Goal: Task Accomplishment & Management: Manage account settings

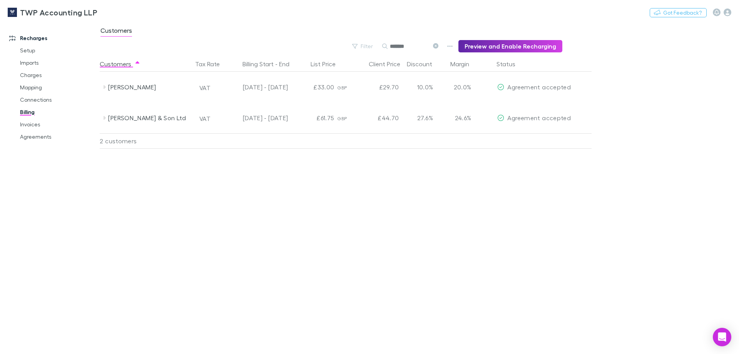
click at [276, 247] on div "Customers Tax Rate Billing Start - End List Price Client Price Discount Margin …" at bounding box center [364, 204] width 529 height 297
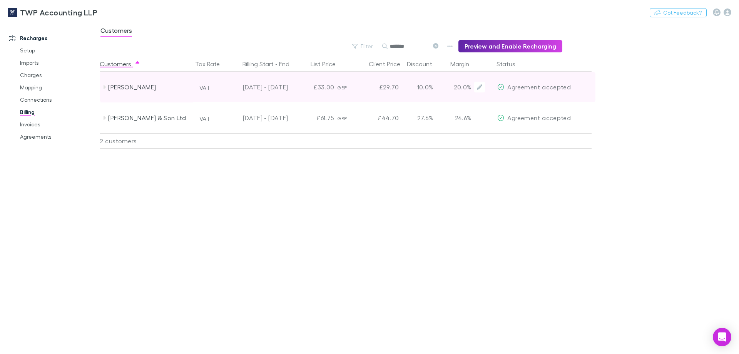
click at [536, 87] on span "Agreement accepted" at bounding box center [538, 86] width 63 height 7
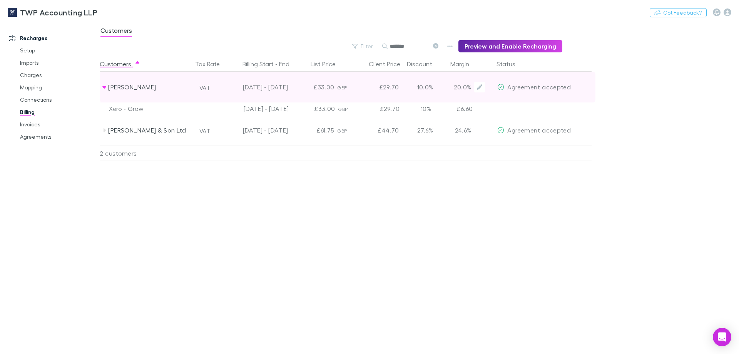
click at [536, 87] on span "Agreement accepted" at bounding box center [538, 86] width 63 height 7
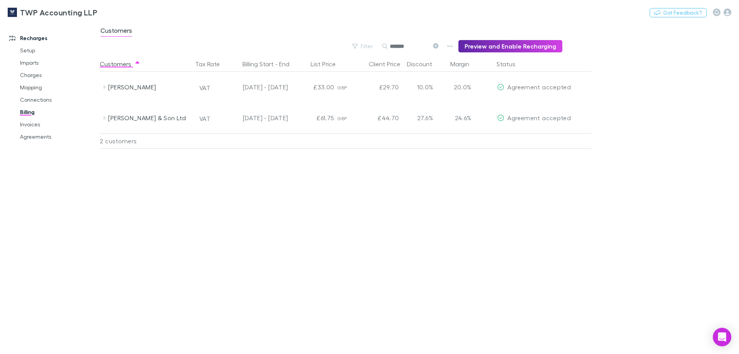
click at [404, 48] on input "*******" at bounding box center [409, 46] width 38 height 11
click at [418, 48] on input "*******" at bounding box center [409, 46] width 38 height 11
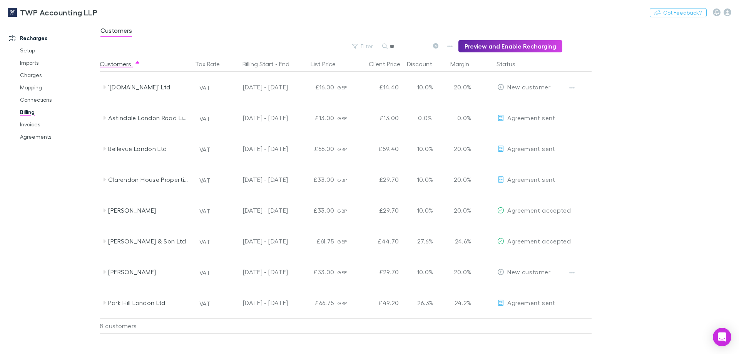
type input "*"
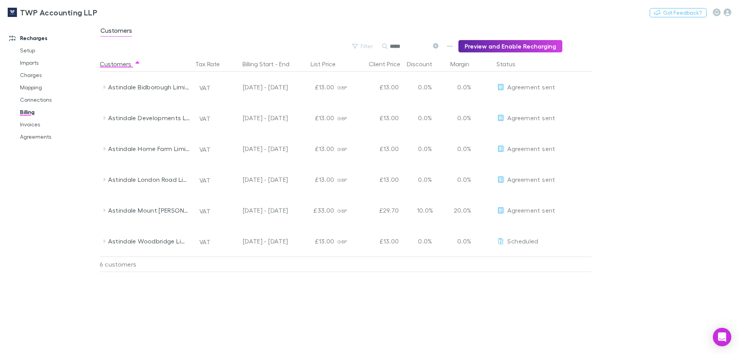
click at [402, 48] on input "*****" at bounding box center [409, 46] width 38 height 11
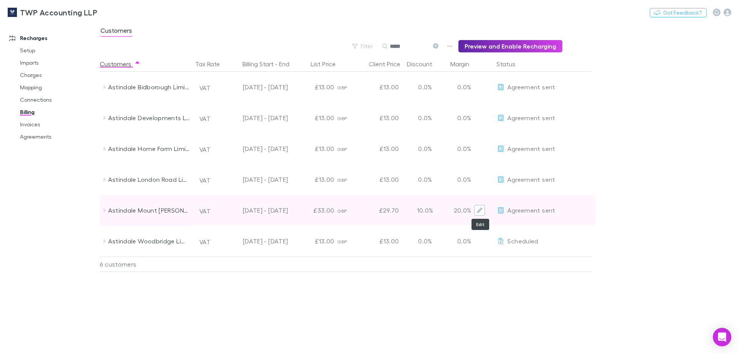
type input "*****"
click at [478, 212] on icon "Edit" at bounding box center [479, 209] width 5 height 5
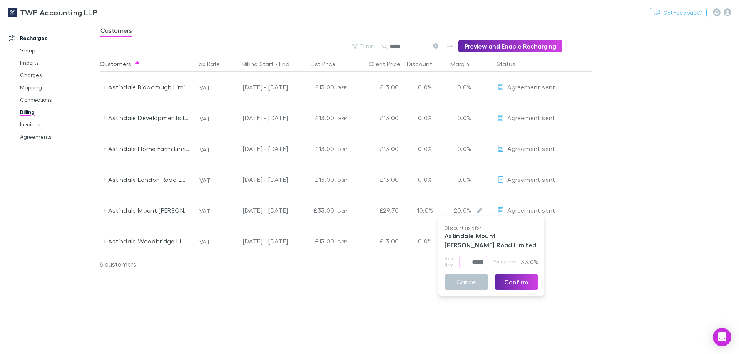
click at [604, 178] on div at bounding box center [369, 177] width 739 height 354
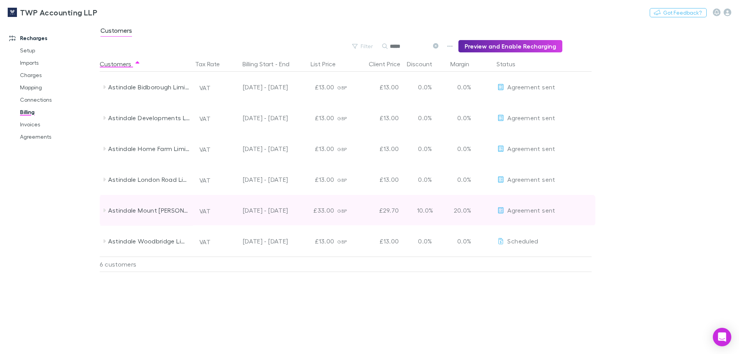
click at [105, 209] on icon at bounding box center [104, 210] width 2 height 4
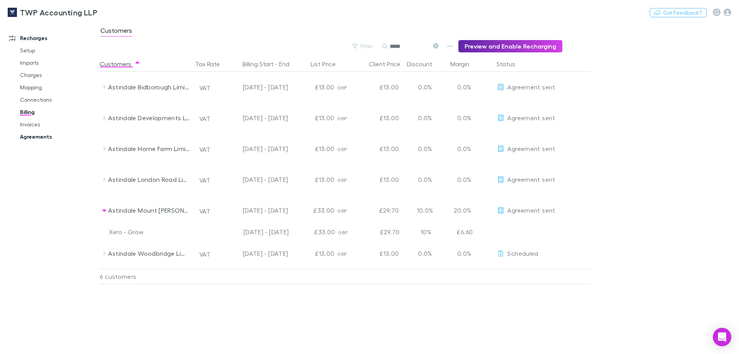
click at [35, 139] on link "Agreements" at bounding box center [58, 136] width 92 height 12
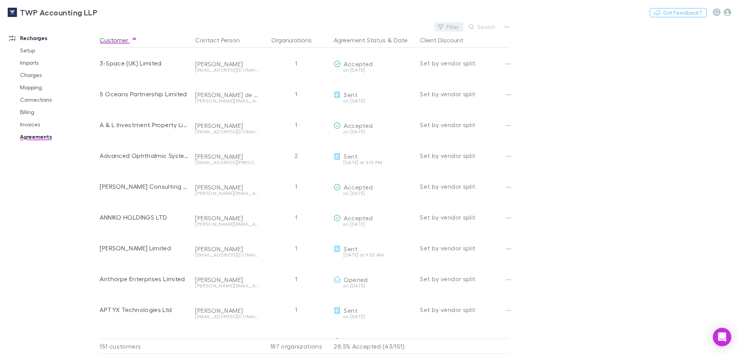
click at [451, 25] on button "Filter" at bounding box center [448, 26] width 29 height 9
type input "*********"
click at [365, 41] on input "*********" at bounding box center [397, 42] width 128 height 14
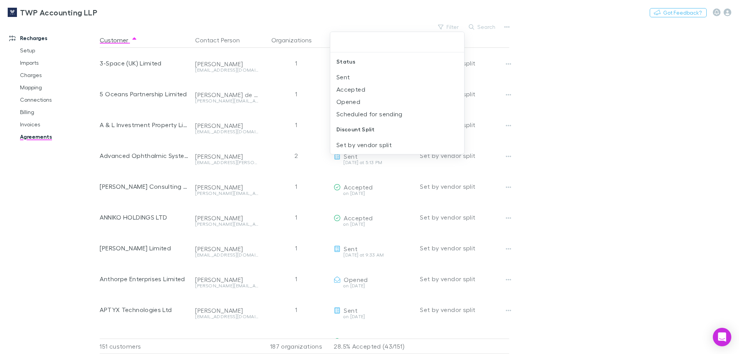
click at [547, 64] on div at bounding box center [369, 177] width 739 height 354
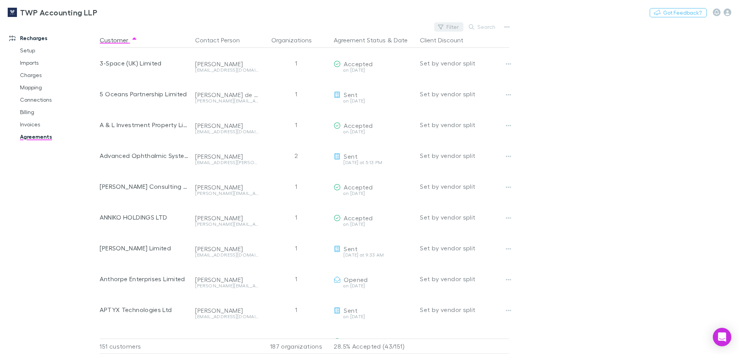
click at [454, 29] on button "Filter" at bounding box center [448, 26] width 29 height 9
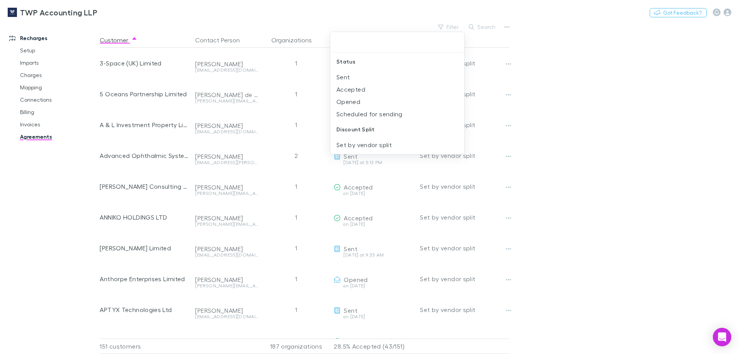
click at [351, 43] on input "text" at bounding box center [397, 42] width 128 height 14
type input "*"
click at [485, 29] on div at bounding box center [369, 177] width 739 height 354
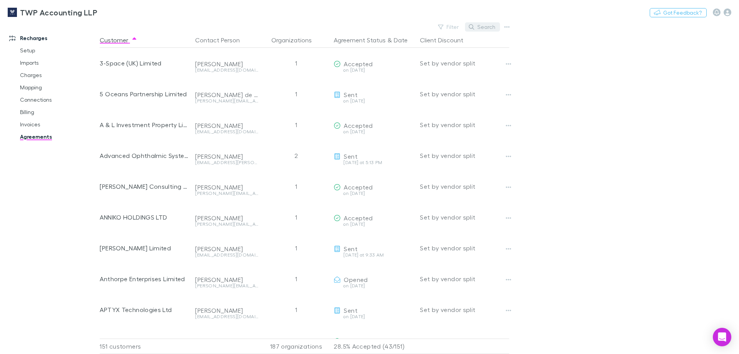
click at [486, 27] on button "Search" at bounding box center [482, 26] width 35 height 9
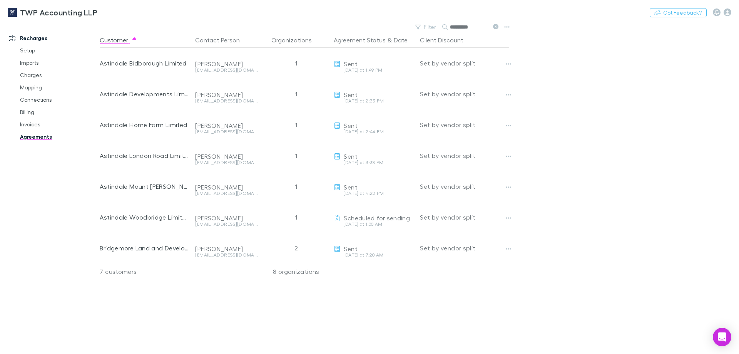
type input "*********"
click at [132, 298] on div "Customer Contact Person Organizations Agreement Status & Date Client Discount A…" at bounding box center [311, 192] width 423 height 321
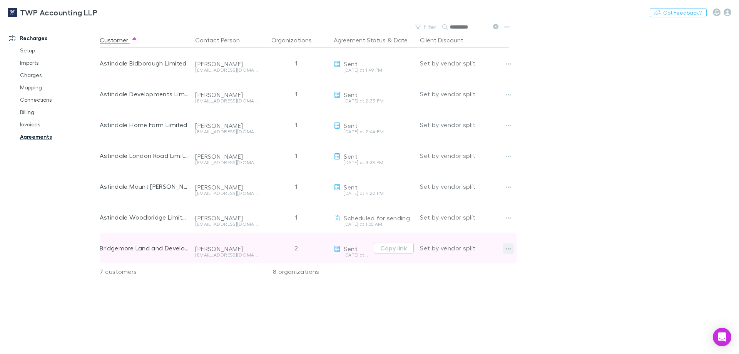
click at [509, 248] on icon "button" at bounding box center [508, 248] width 5 height 6
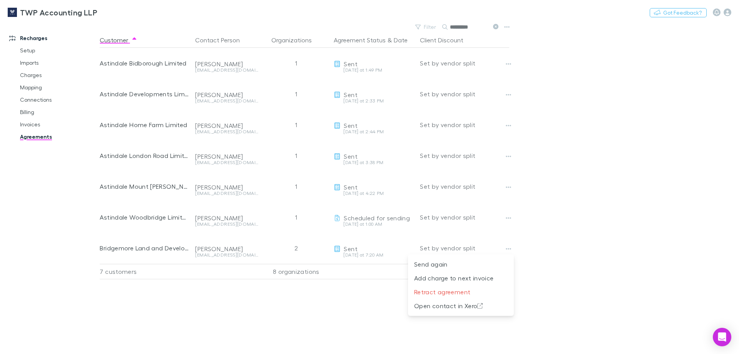
click at [507, 217] on div at bounding box center [369, 177] width 739 height 354
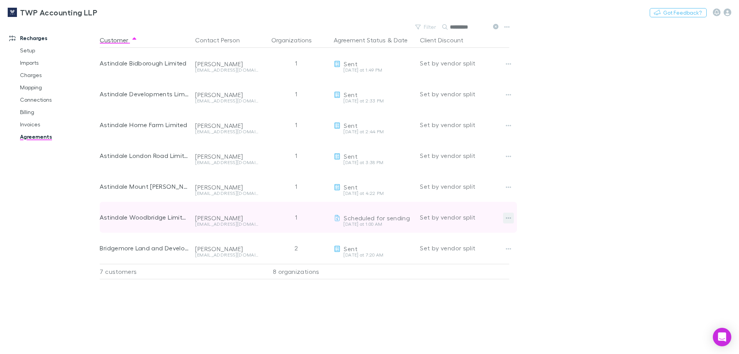
click at [507, 217] on icon "button" at bounding box center [508, 218] width 5 height 6
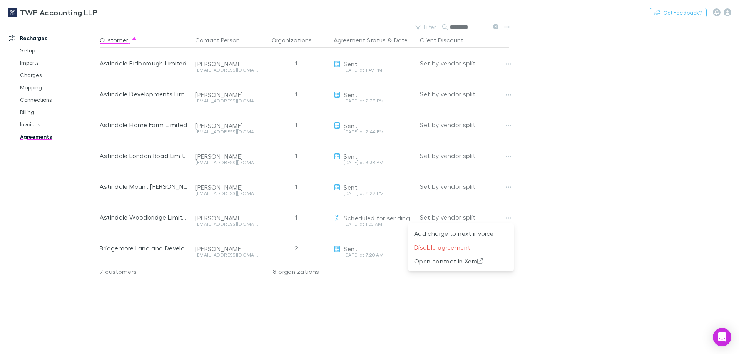
click at [582, 206] on div at bounding box center [369, 177] width 739 height 354
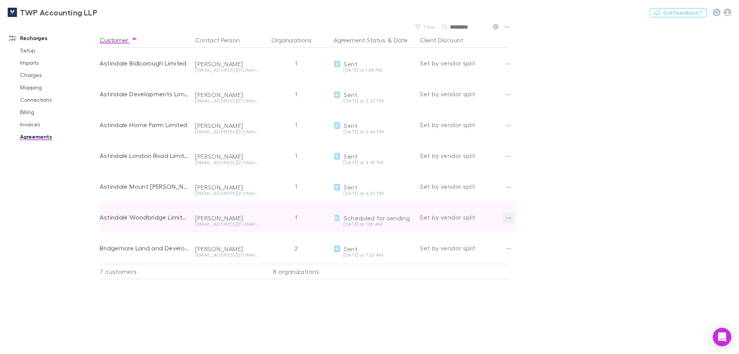
click at [508, 217] on icon "button" at bounding box center [508, 218] width 5 height 6
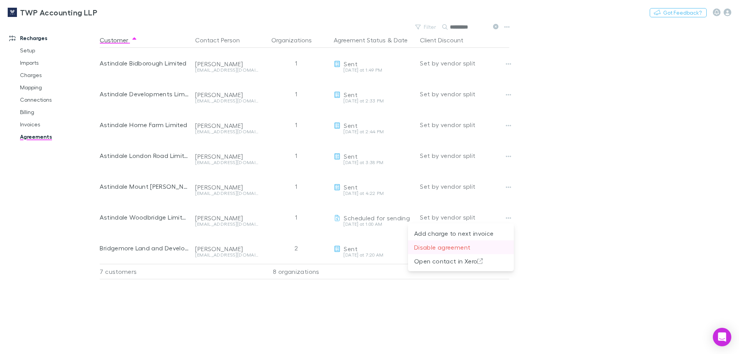
click at [447, 248] on p "Disable agreement" at bounding box center [460, 246] width 93 height 9
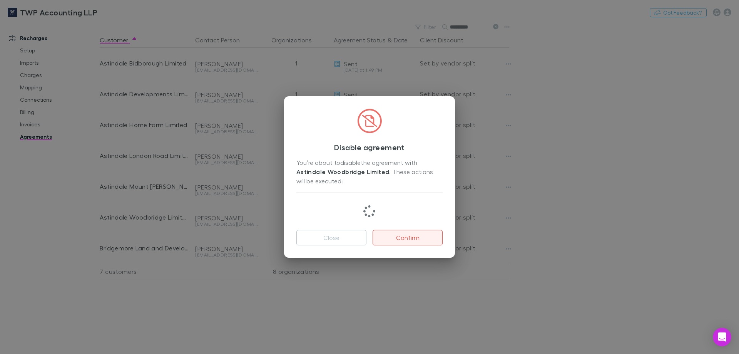
click at [401, 238] on button "Confirm" at bounding box center [407, 237] width 70 height 15
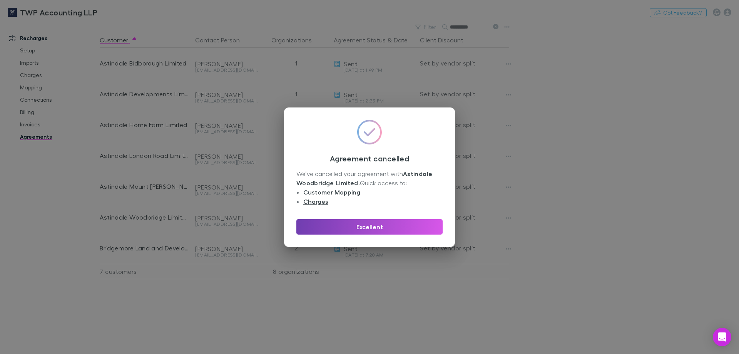
click at [379, 225] on button "Excellent" at bounding box center [369, 226] width 146 height 15
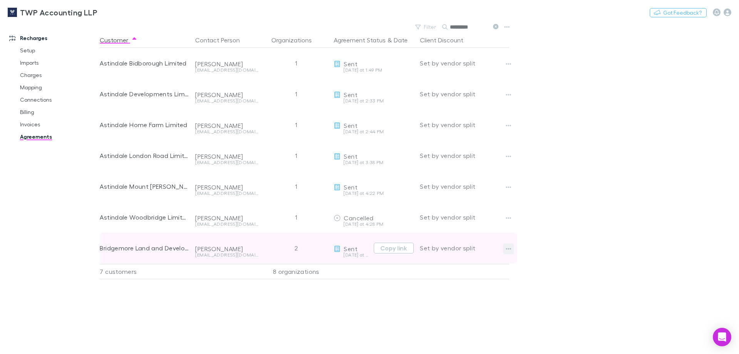
click at [509, 249] on icon "button" at bounding box center [508, 248] width 5 height 6
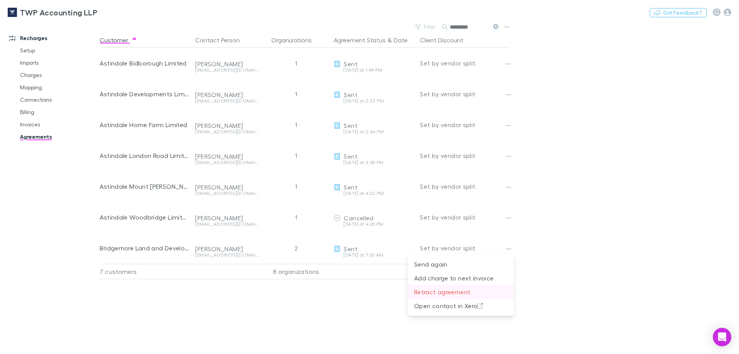
click at [446, 294] on p "Retract agreement" at bounding box center [460, 291] width 93 height 9
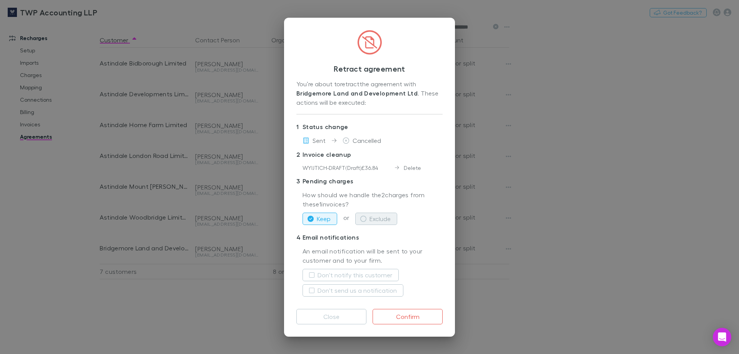
click at [364, 220] on icon "button" at bounding box center [363, 218] width 6 height 6
click at [404, 314] on button "Confirm" at bounding box center [407, 316] width 70 height 15
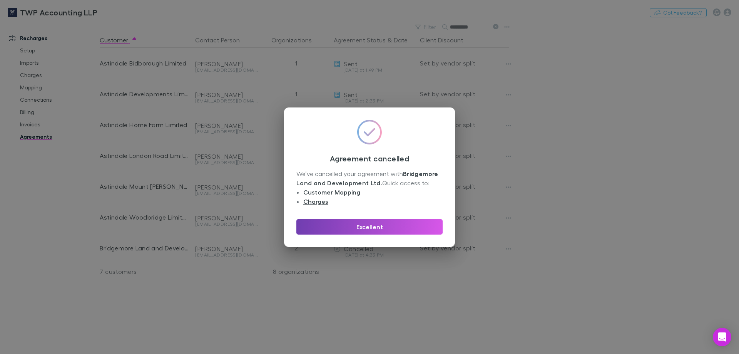
click at [350, 228] on button "Excellent" at bounding box center [369, 226] width 146 height 15
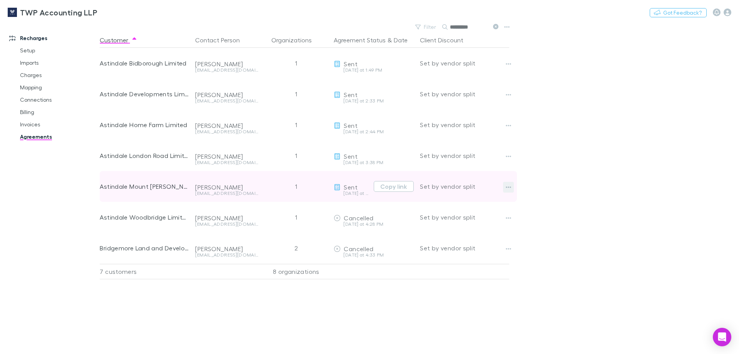
click at [509, 186] on icon "button" at bounding box center [508, 187] width 5 height 6
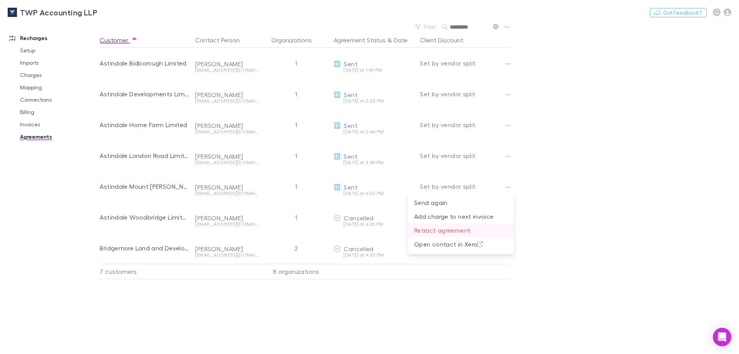
click at [454, 229] on p "Retract agreement" at bounding box center [460, 229] width 93 height 9
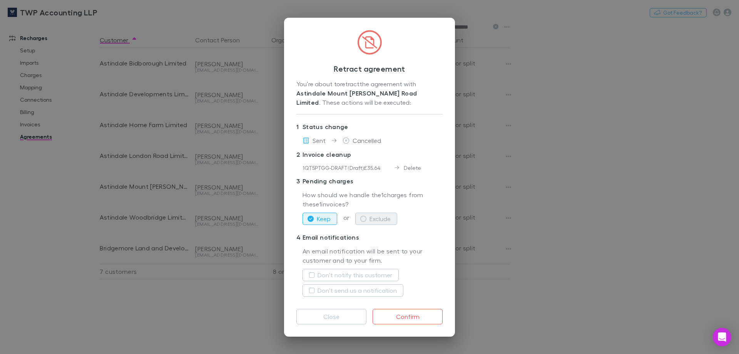
click at [376, 218] on button "Exclude" at bounding box center [376, 218] width 42 height 12
click at [416, 317] on button "Confirm" at bounding box center [407, 316] width 70 height 15
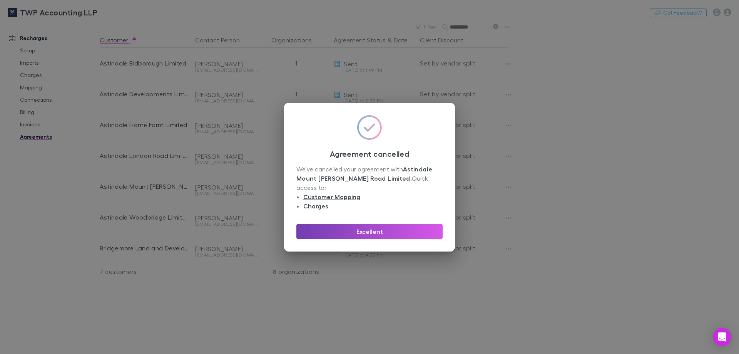
click at [380, 225] on button "Excellent" at bounding box center [369, 231] width 146 height 15
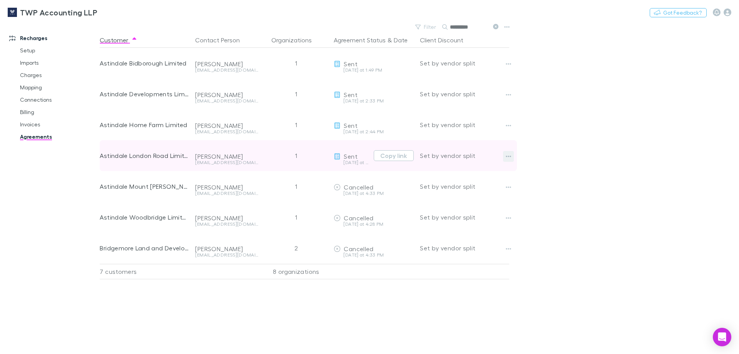
click at [507, 155] on icon "button" at bounding box center [508, 156] width 5 height 6
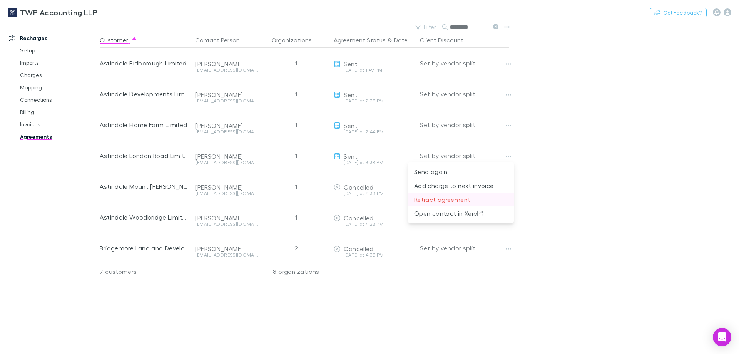
click at [464, 199] on p "Retract agreement" at bounding box center [460, 199] width 93 height 9
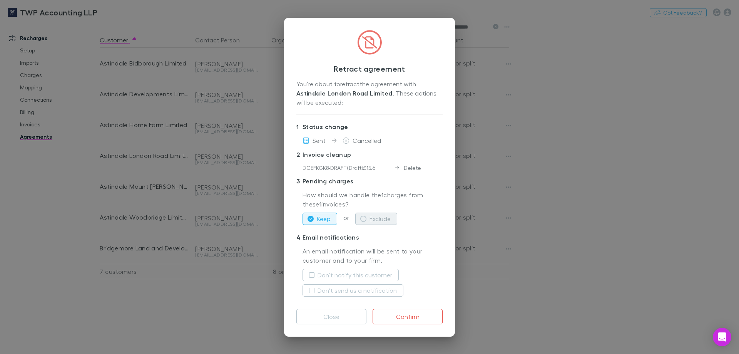
click at [381, 222] on button "Exclude" at bounding box center [376, 218] width 42 height 12
click at [411, 315] on button "Confirm" at bounding box center [407, 316] width 70 height 15
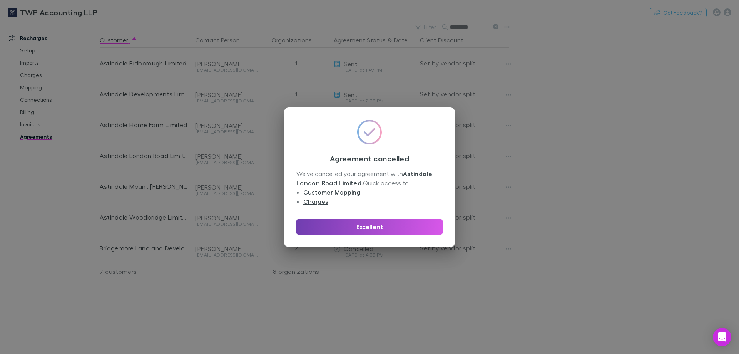
click at [396, 224] on button "Excellent" at bounding box center [369, 226] width 146 height 15
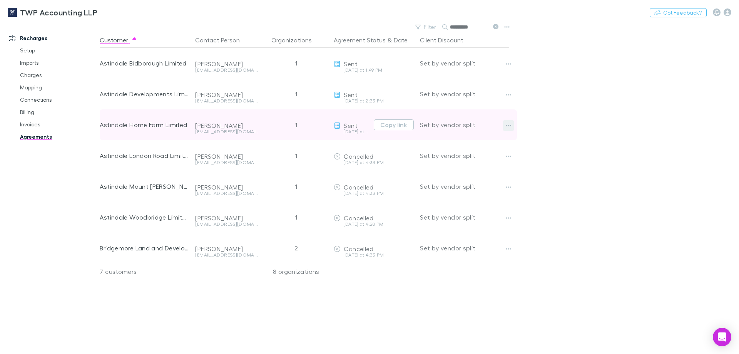
click at [511, 123] on icon "button" at bounding box center [508, 125] width 5 height 6
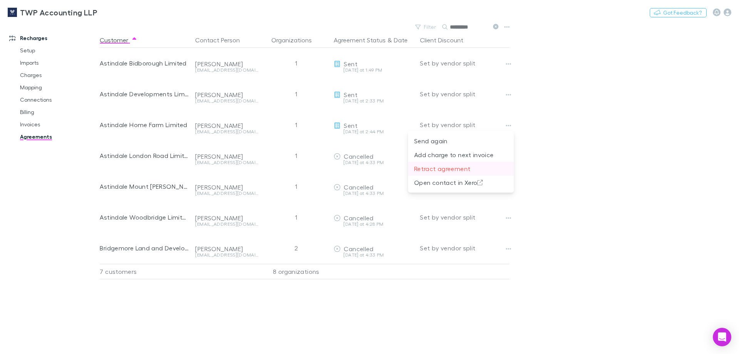
click at [437, 168] on p "Retract agreement" at bounding box center [460, 168] width 93 height 9
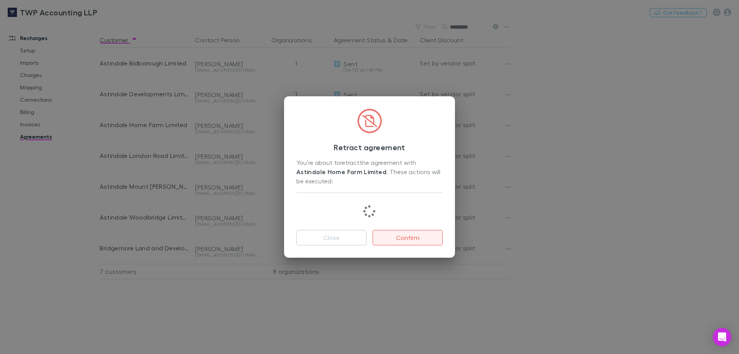
click at [407, 236] on button "Confirm" at bounding box center [407, 237] width 70 height 15
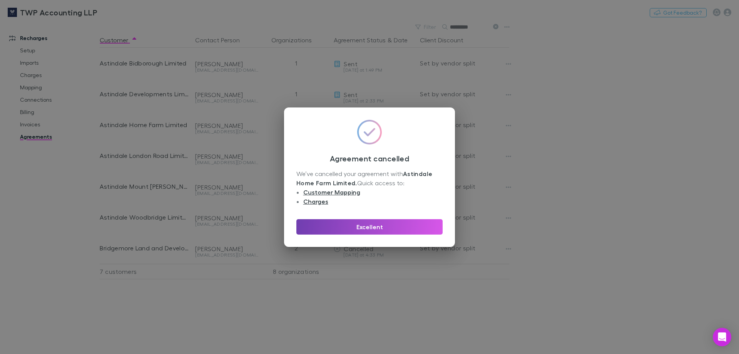
click at [375, 222] on button "Excellent" at bounding box center [369, 226] width 146 height 15
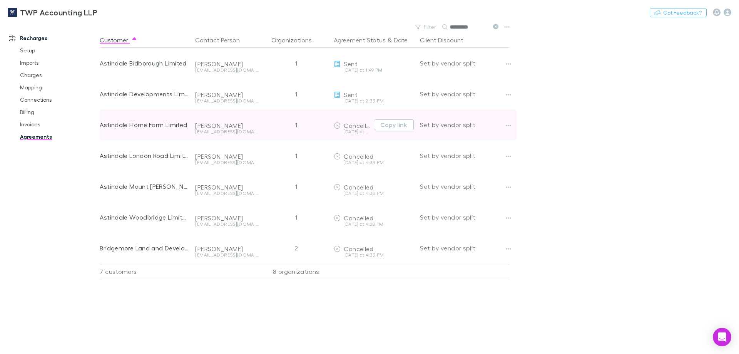
click at [160, 125] on div "Astindale Home Farm Limited" at bounding box center [144, 124] width 89 height 31
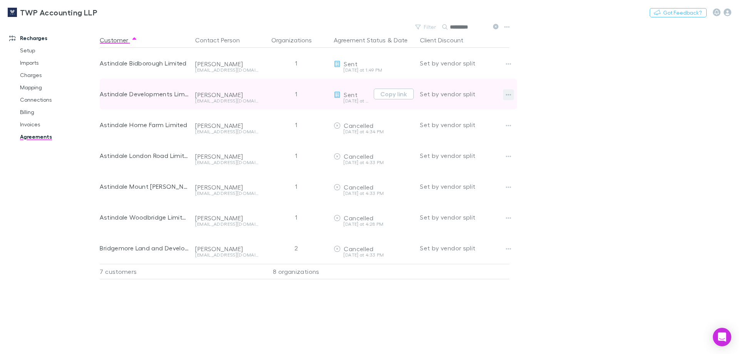
click at [511, 94] on icon "button" at bounding box center [508, 95] width 5 height 2
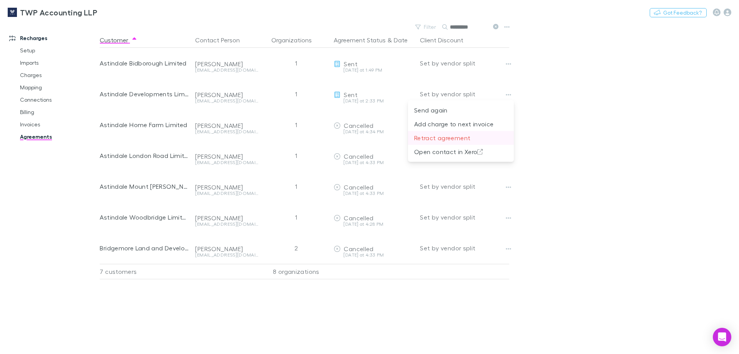
click at [462, 137] on p "Retract agreement" at bounding box center [460, 137] width 93 height 9
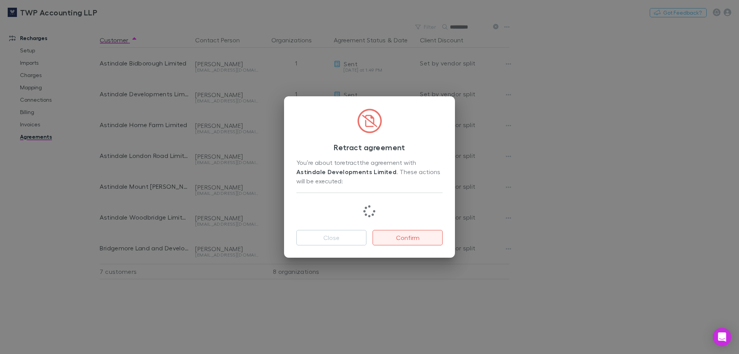
click at [397, 237] on button "Confirm" at bounding box center [407, 237] width 70 height 15
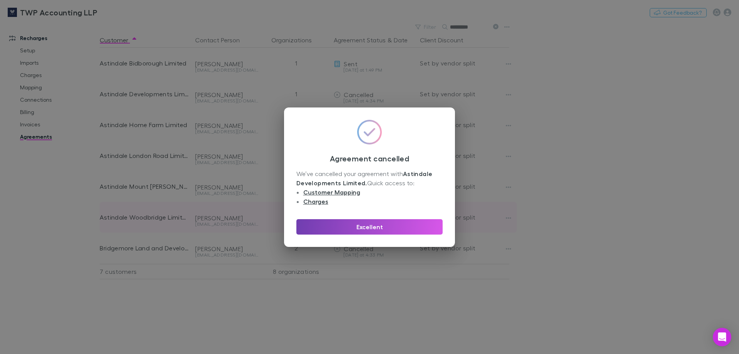
click at [396, 229] on button "Excellent" at bounding box center [369, 226] width 146 height 15
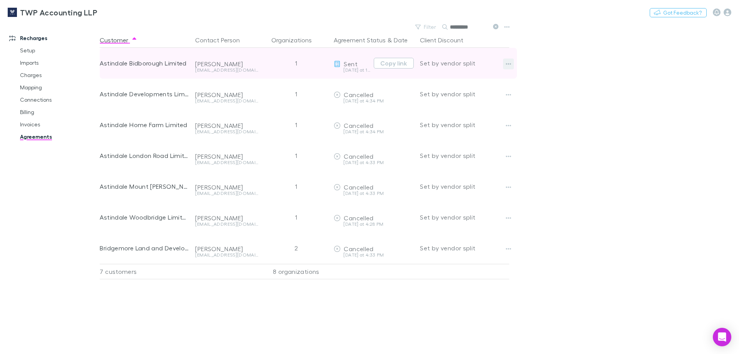
click at [509, 65] on icon "button" at bounding box center [508, 64] width 5 height 6
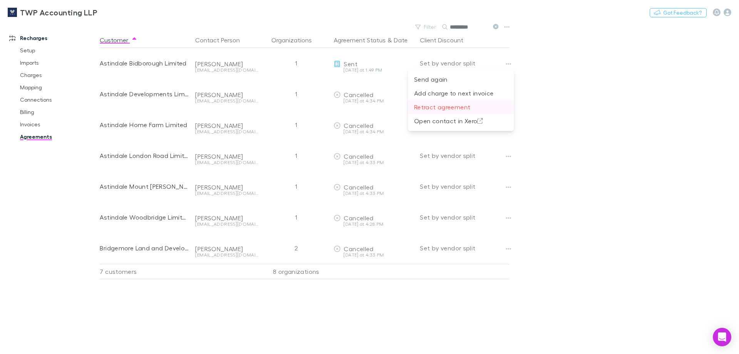
click at [444, 104] on p "Retract agreement" at bounding box center [460, 106] width 93 height 9
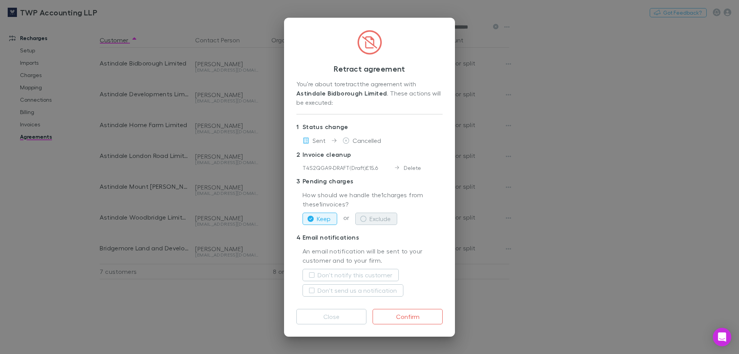
click at [379, 215] on button "Exclude" at bounding box center [376, 218] width 42 height 12
click at [404, 314] on button "Confirm" at bounding box center [407, 316] width 70 height 15
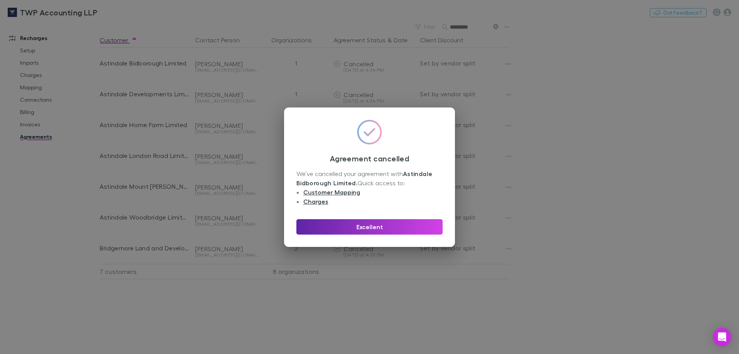
click at [30, 112] on div "Agreement cancelled We’ve cancelled your agreement with Astindale Bidborough Li…" at bounding box center [369, 177] width 739 height 354
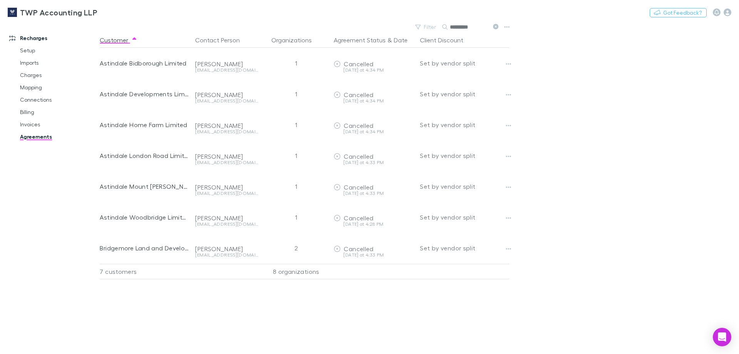
drag, startPoint x: 30, startPoint y: 112, endPoint x: 449, endPoint y: 23, distance: 429.1
click at [30, 112] on link "Billing" at bounding box center [58, 112] width 92 height 12
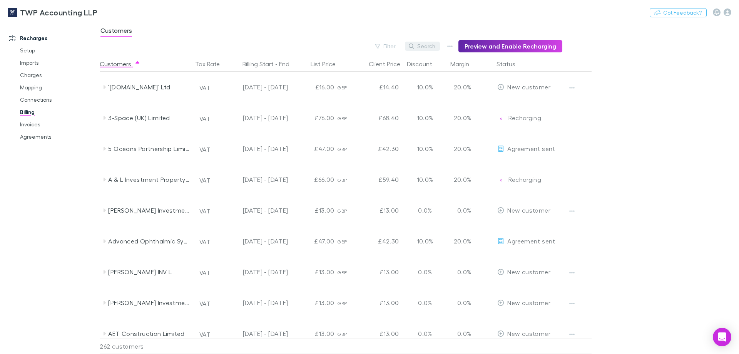
click at [428, 45] on button "Search" at bounding box center [422, 46] width 35 height 9
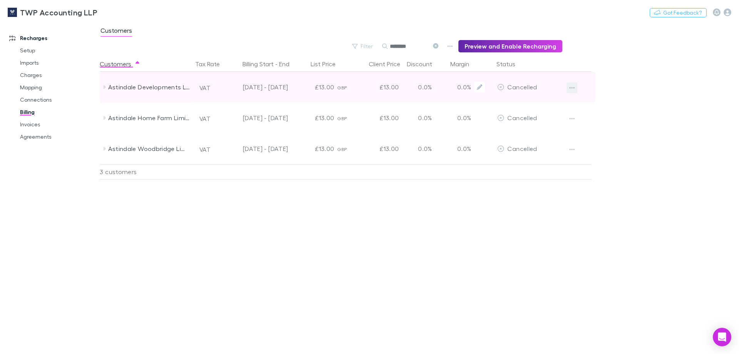
type input "********"
click at [572, 86] on icon "button" at bounding box center [571, 88] width 5 height 6
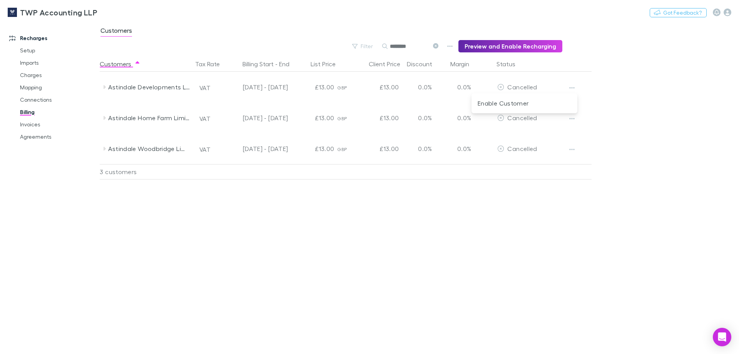
click at [604, 78] on div at bounding box center [369, 177] width 739 height 354
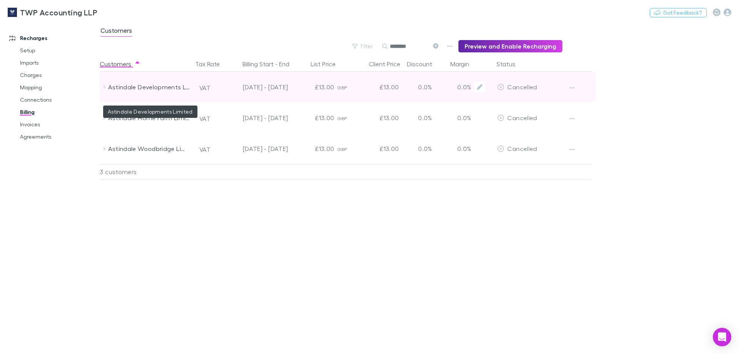
click at [154, 84] on div "Astindale Developments Limited" at bounding box center [149, 87] width 82 height 31
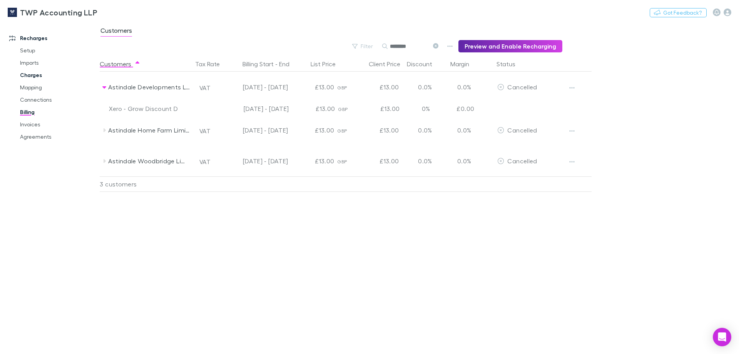
click at [32, 73] on link "Charges" at bounding box center [58, 75] width 92 height 12
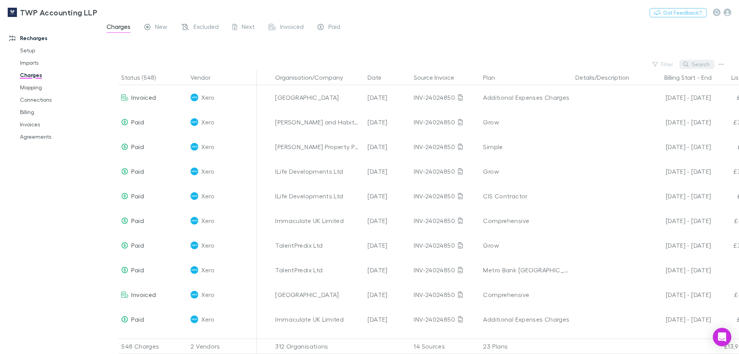
click at [703, 66] on button "Search" at bounding box center [696, 64] width 35 height 9
type input "*********"
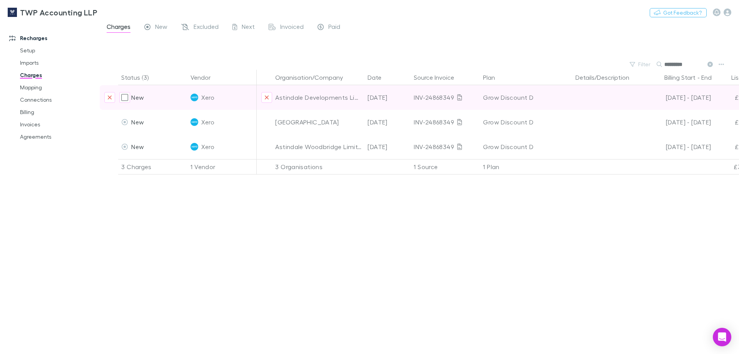
click at [199, 97] on div "Xero" at bounding box center [221, 97] width 63 height 25
click at [209, 96] on span "Xero" at bounding box center [207, 97] width 13 height 25
click at [511, 95] on div "Grow Discount D" at bounding box center [526, 97] width 86 height 25
click at [527, 97] on div "Grow Discount D" at bounding box center [526, 97] width 86 height 25
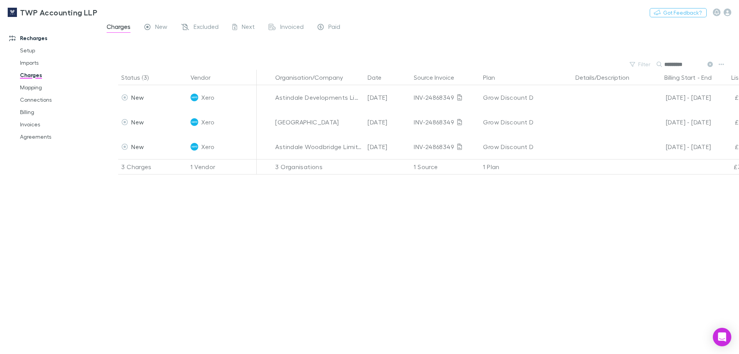
click at [588, 249] on div "Status (3) Vendor Organisation/Company Date Source Invoice Plan Details/Descrip…" at bounding box center [419, 212] width 639 height 284
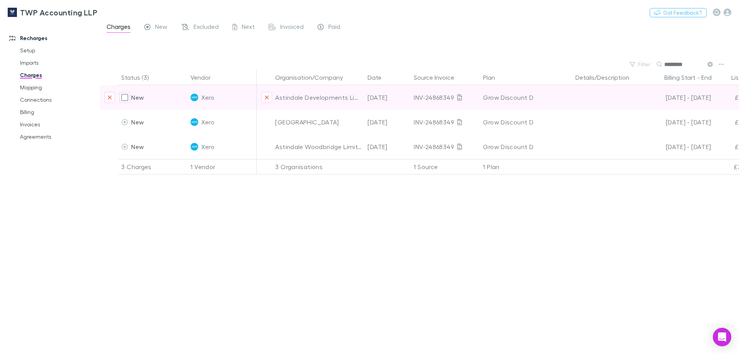
click at [472, 100] on div "INV-24868349" at bounding box center [445, 97] width 63 height 25
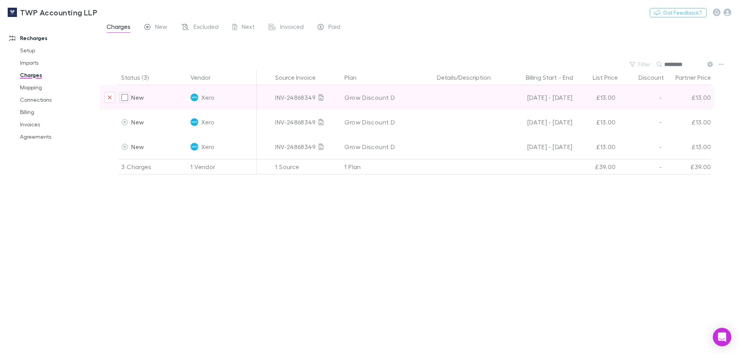
scroll to position [0, 142]
click at [209, 98] on span "Xero" at bounding box center [207, 97] width 13 height 25
click at [282, 97] on div "INV-24868349" at bounding box center [302, 97] width 63 height 25
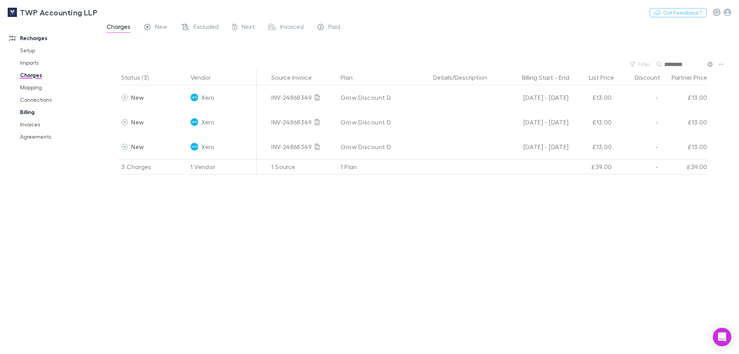
click at [30, 114] on link "Billing" at bounding box center [58, 112] width 92 height 12
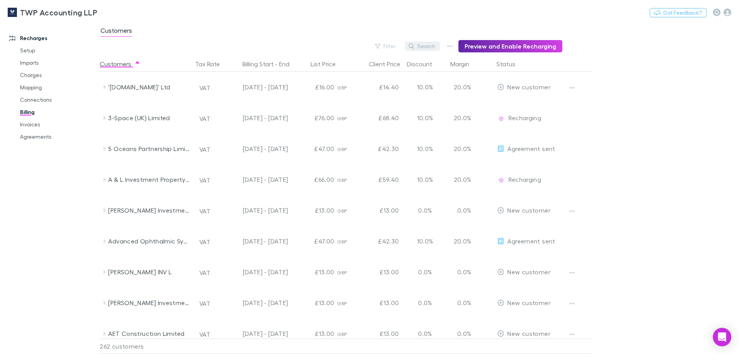
click at [434, 46] on button "Search" at bounding box center [422, 46] width 35 height 9
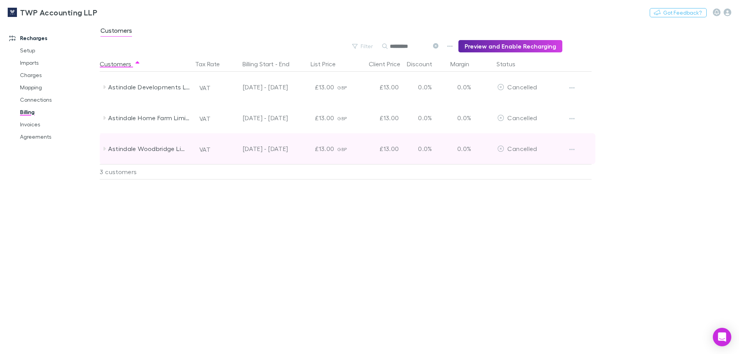
type input "*********"
click at [107, 150] on icon at bounding box center [104, 148] width 6 height 6
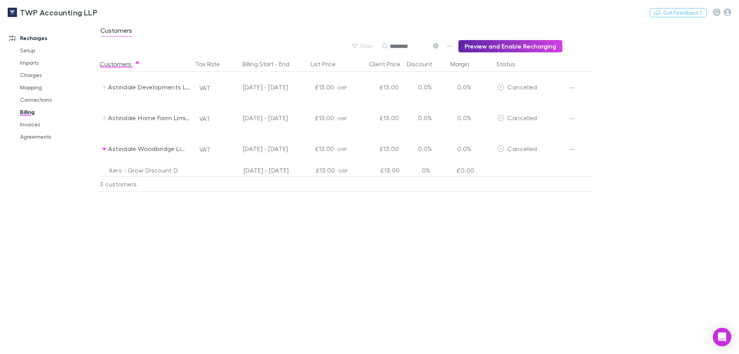
click at [145, 170] on div "Xero - Grow Discount D" at bounding box center [149, 170] width 80 height 12
click at [146, 170] on div "Xero - Grow Discount D" at bounding box center [149, 170] width 80 height 12
click at [37, 72] on link "Charges" at bounding box center [58, 75] width 92 height 12
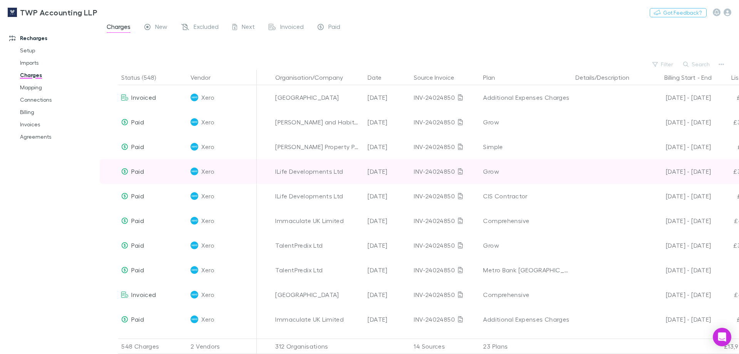
click at [493, 170] on div "Grow" at bounding box center [526, 171] width 86 height 25
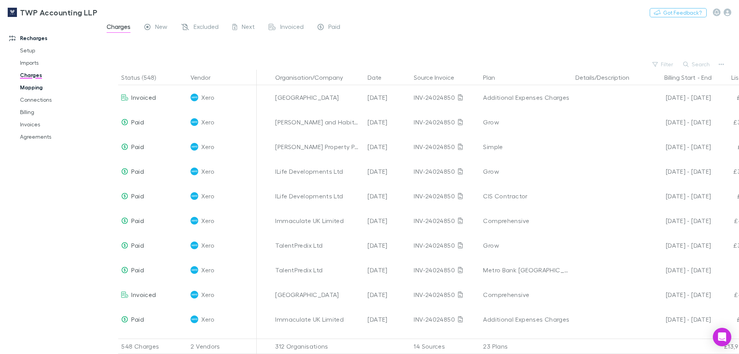
click at [32, 89] on link "Mapping" at bounding box center [58, 87] width 92 height 12
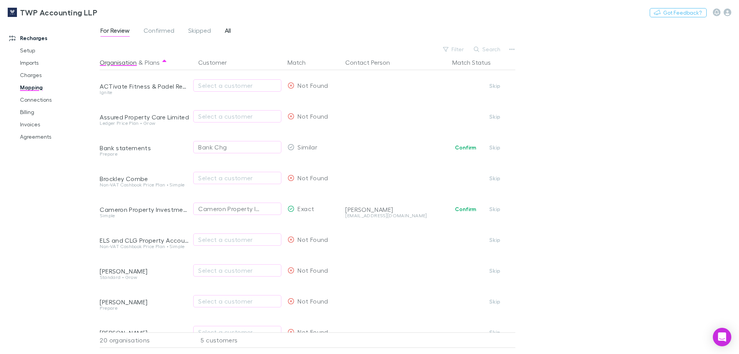
click at [228, 30] on span "All" at bounding box center [228, 32] width 6 height 10
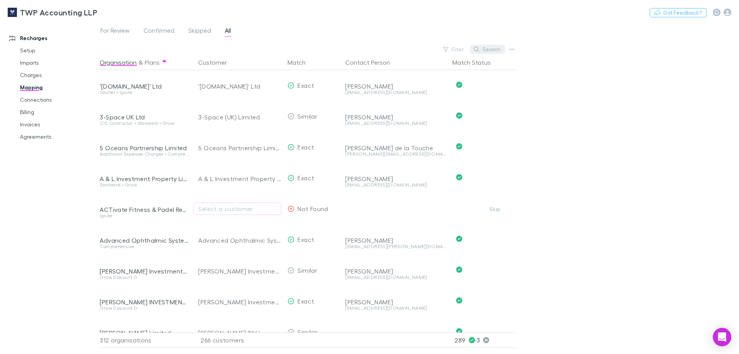
click at [493, 50] on button "Search" at bounding box center [487, 49] width 35 height 9
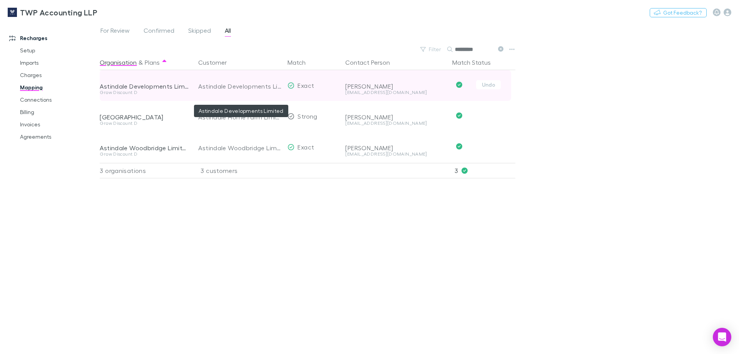
type input "*********"
click at [263, 83] on div "Astindale Developments Limited" at bounding box center [239, 86] width 83 height 31
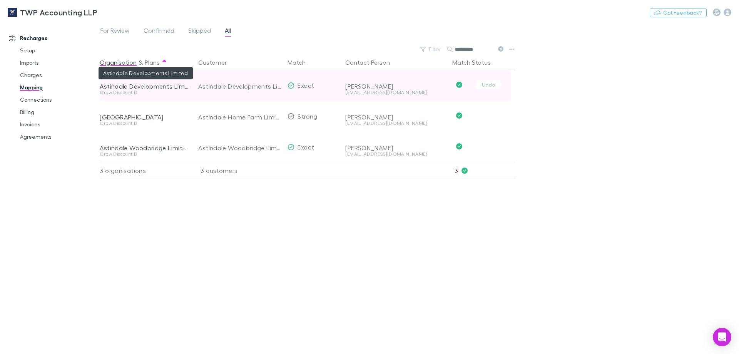
click at [175, 88] on div "Astindale Developments Limited" at bounding box center [144, 86] width 89 height 8
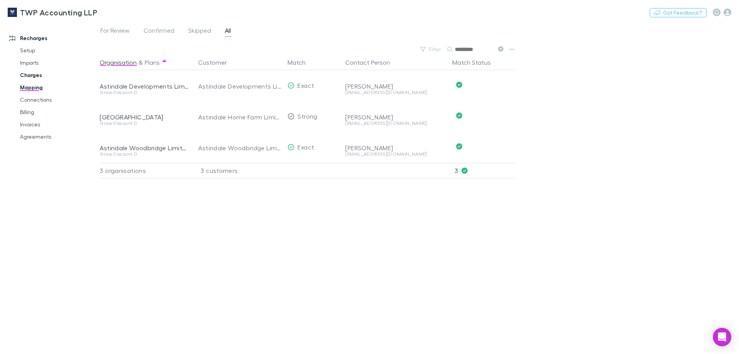
click at [29, 75] on link "Charges" at bounding box center [58, 75] width 92 height 12
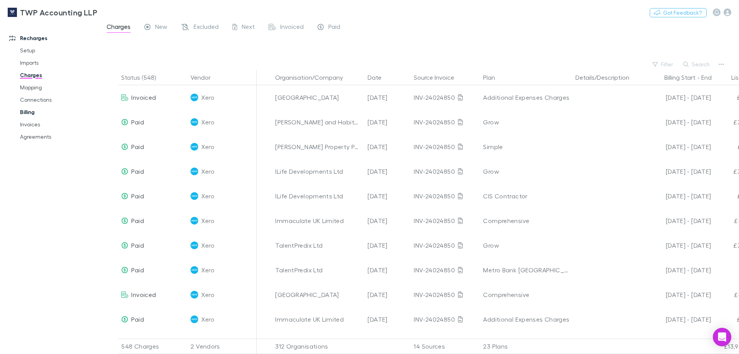
click at [31, 110] on link "Billing" at bounding box center [58, 112] width 92 height 12
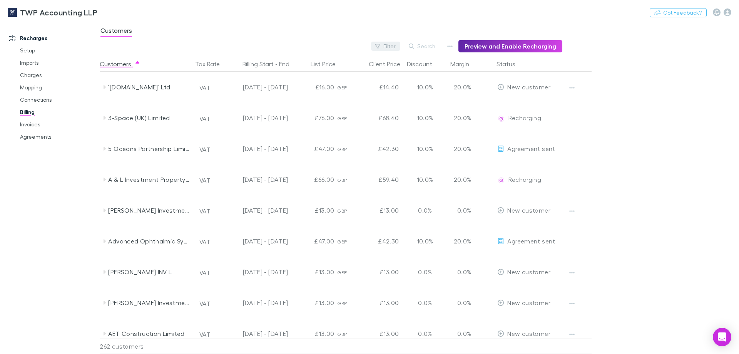
click at [391, 45] on button "Filter" at bounding box center [385, 46] width 29 height 9
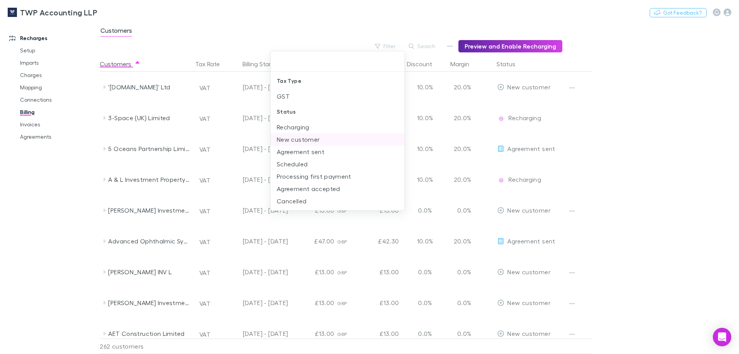
click at [290, 140] on li "New customer" at bounding box center [337, 139] width 134 height 12
click at [702, 85] on div at bounding box center [369, 177] width 739 height 354
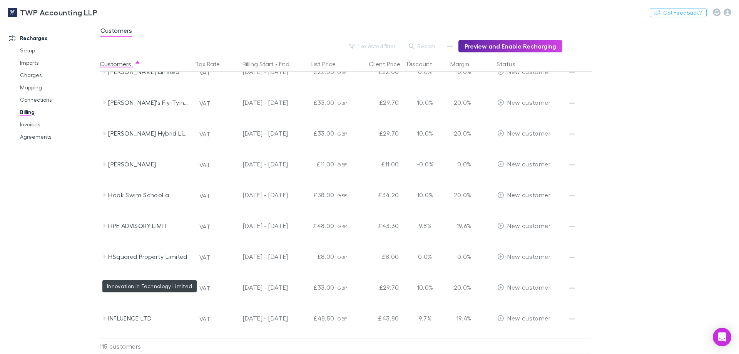
scroll to position [1272, 0]
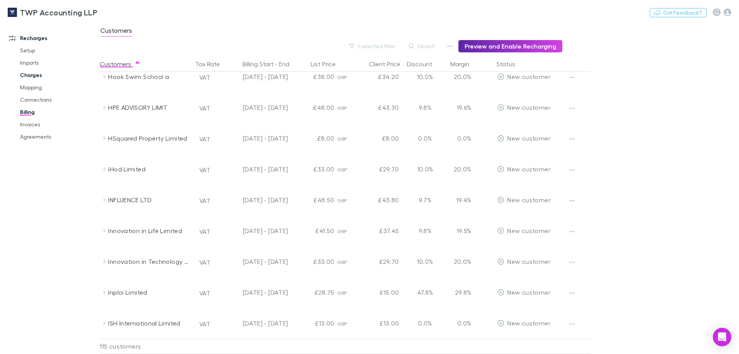
click at [31, 76] on link "Charges" at bounding box center [58, 75] width 92 height 12
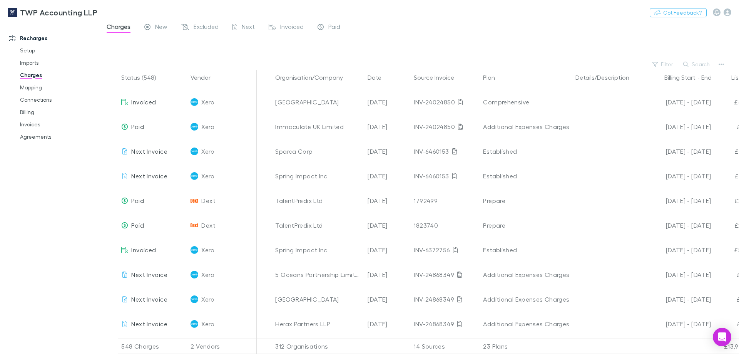
scroll to position [986, 0]
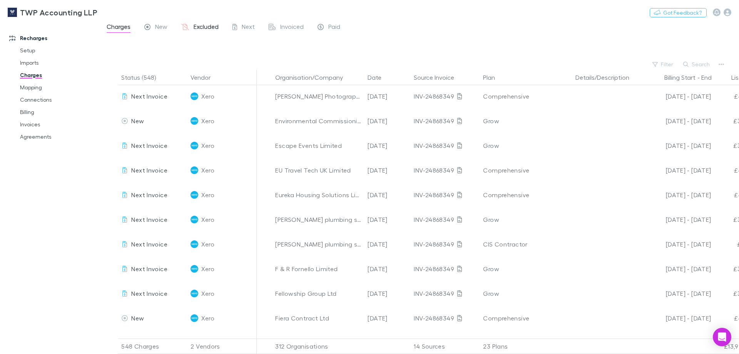
click at [208, 28] on span "Excluded" at bounding box center [206, 28] width 25 height 10
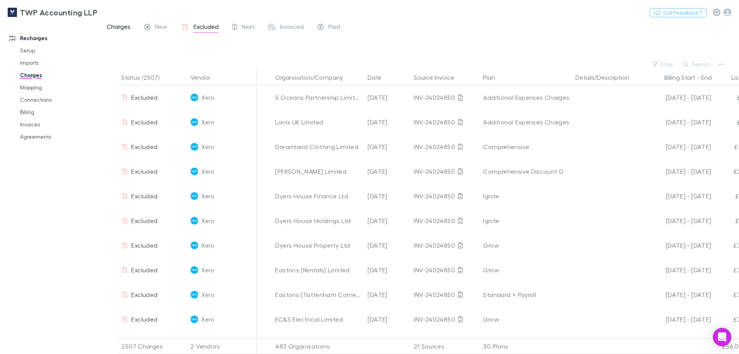
click at [120, 25] on span "Charges" at bounding box center [119, 28] width 24 height 10
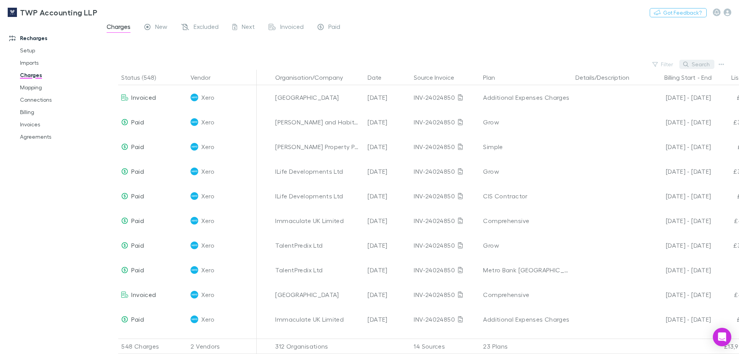
click at [704, 63] on button "Search" at bounding box center [696, 64] width 35 height 9
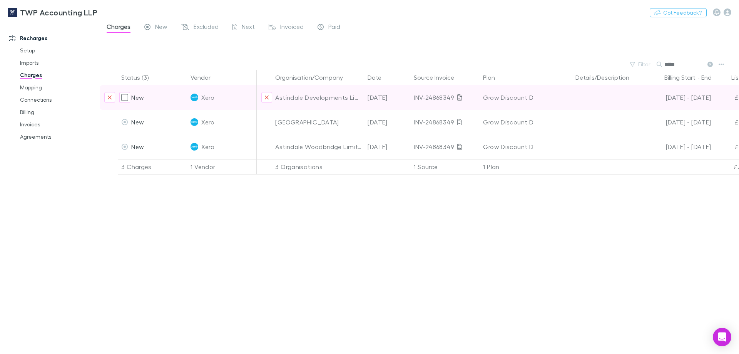
type input "*****"
drag, startPoint x: 137, startPoint y: 100, endPoint x: 639, endPoint y: 97, distance: 501.7
click at [639, 97] on div at bounding box center [606, 97] width 69 height 25
click at [535, 96] on div "Grow Discount D" at bounding box center [526, 97] width 86 height 25
click at [524, 96] on div "Grow Discount D" at bounding box center [526, 97] width 86 height 25
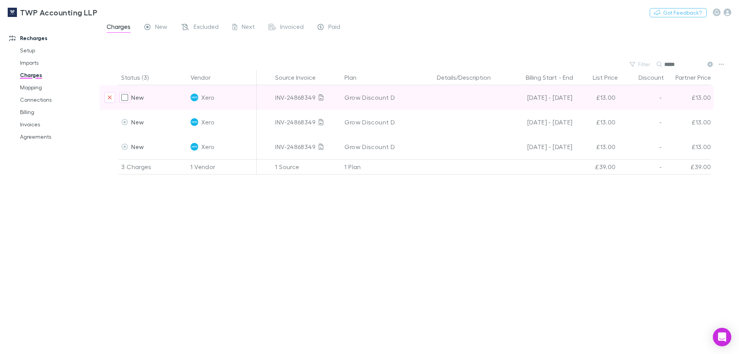
scroll to position [0, 142]
click at [602, 98] on div "£13.00" at bounding box center [591, 97] width 46 height 25
click at [192, 102] on div "Xero" at bounding box center [221, 97] width 63 height 25
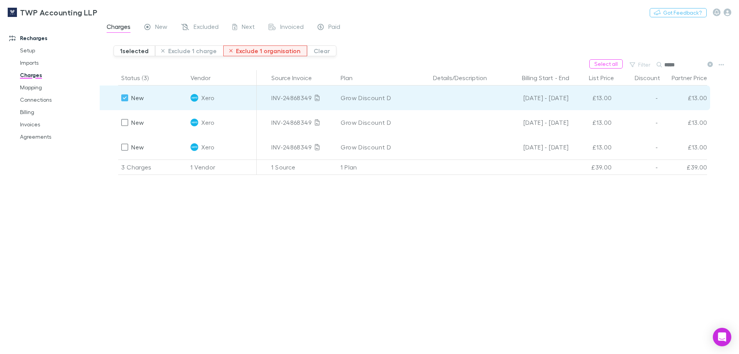
click at [262, 51] on button "Exclude 1 organisation" at bounding box center [265, 50] width 84 height 11
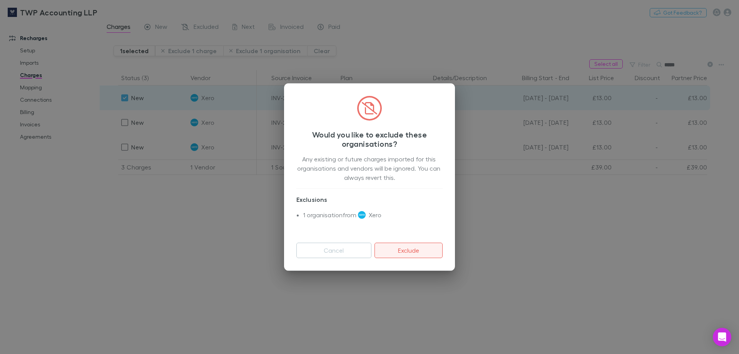
click at [403, 250] on button "Exclude" at bounding box center [408, 249] width 68 height 15
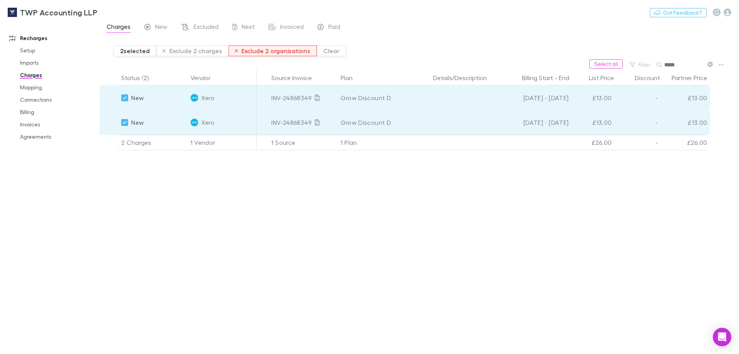
click at [270, 52] on button "Exclude 2 organisations" at bounding box center [273, 50] width 88 height 11
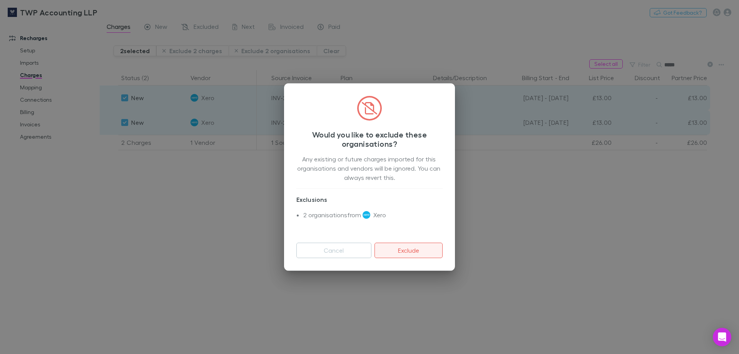
click at [414, 248] on button "Exclude" at bounding box center [408, 249] width 68 height 15
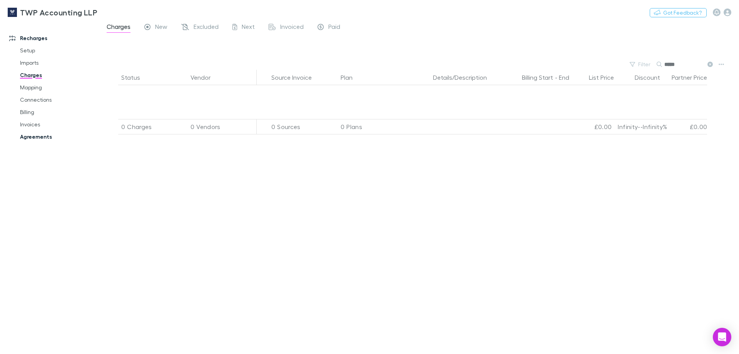
click at [30, 135] on link "Agreements" at bounding box center [58, 136] width 92 height 12
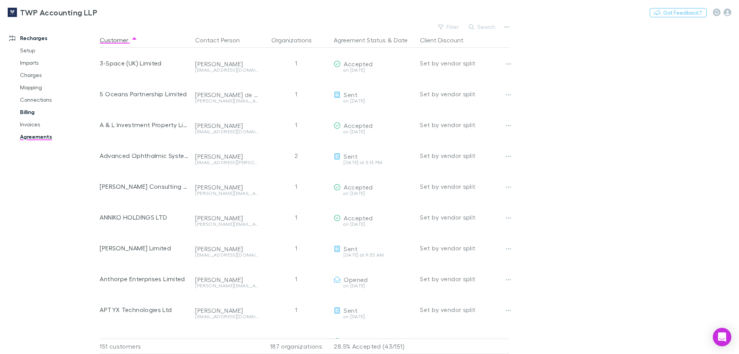
click at [32, 113] on link "Billing" at bounding box center [58, 112] width 92 height 12
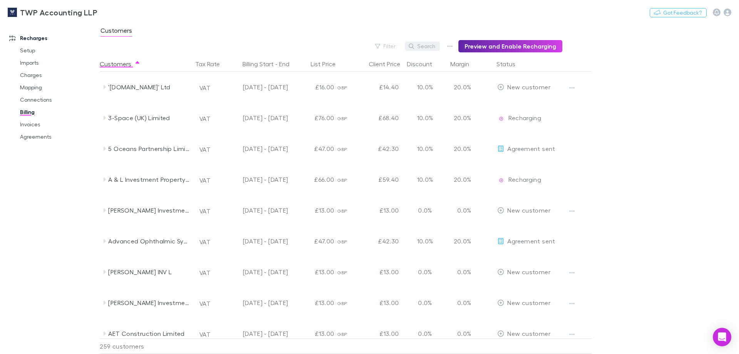
click at [425, 46] on button "Search" at bounding box center [422, 46] width 35 height 9
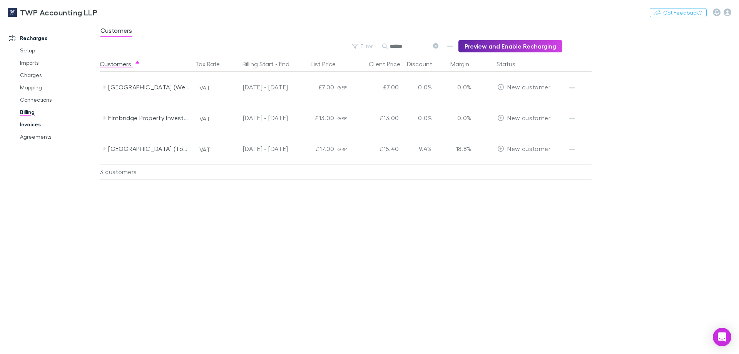
type input "******"
click at [33, 124] on link "Invoices" at bounding box center [58, 124] width 92 height 12
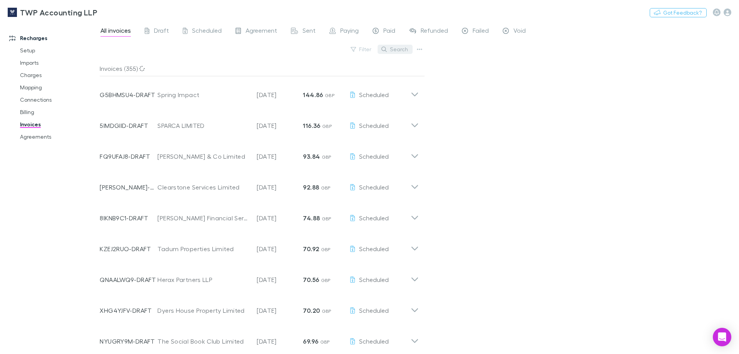
click at [399, 48] on button "Search" at bounding box center [394, 49] width 35 height 9
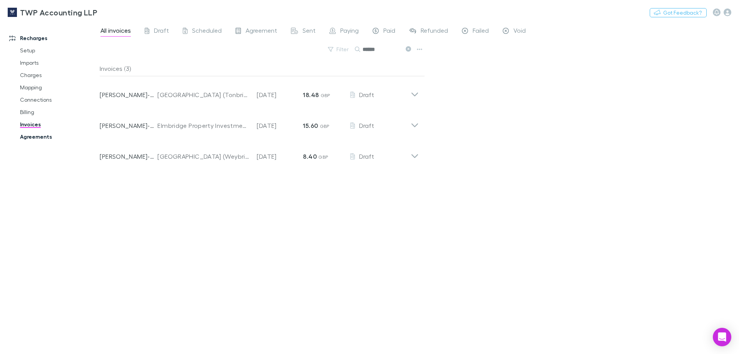
type input "******"
click at [32, 134] on link "Agreements" at bounding box center [58, 136] width 92 height 12
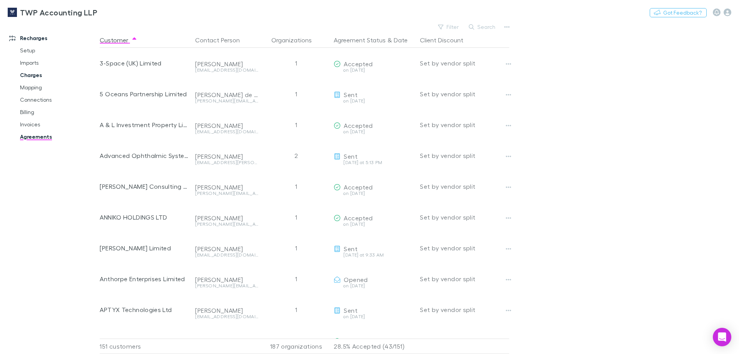
click at [30, 72] on link "Charges" at bounding box center [58, 75] width 92 height 12
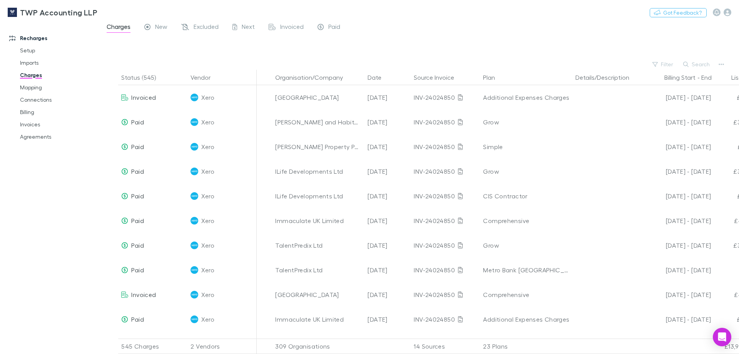
click at [698, 63] on button "Search" at bounding box center [696, 64] width 35 height 9
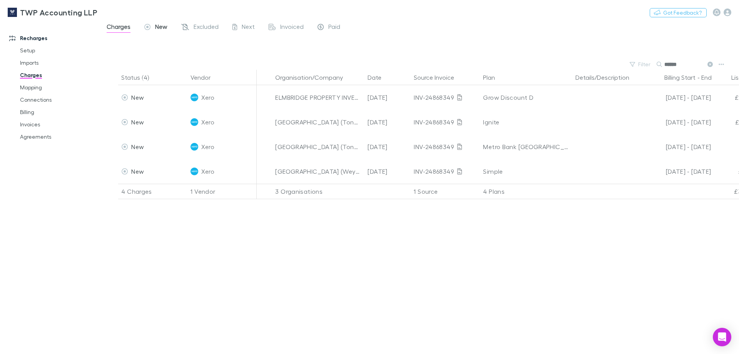
type input "******"
click at [155, 25] on div "New" at bounding box center [155, 28] width 23 height 10
click at [155, 27] on span "New" at bounding box center [161, 28] width 12 height 10
click at [214, 28] on span "Excluded" at bounding box center [206, 28] width 25 height 10
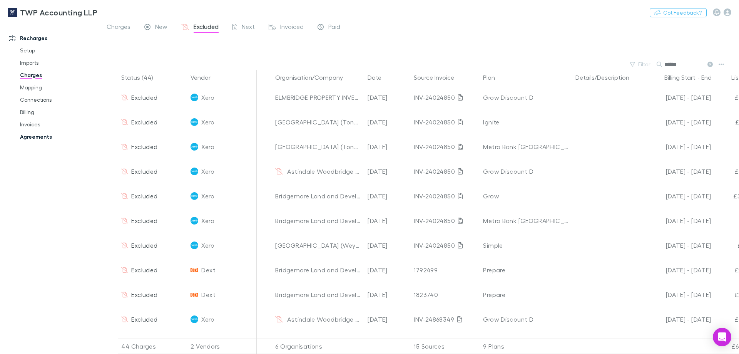
click at [30, 135] on link "Agreements" at bounding box center [58, 136] width 92 height 12
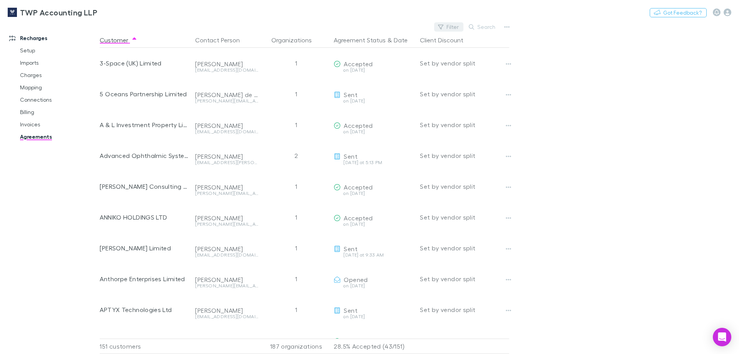
click at [455, 25] on button "Filter" at bounding box center [448, 26] width 29 height 9
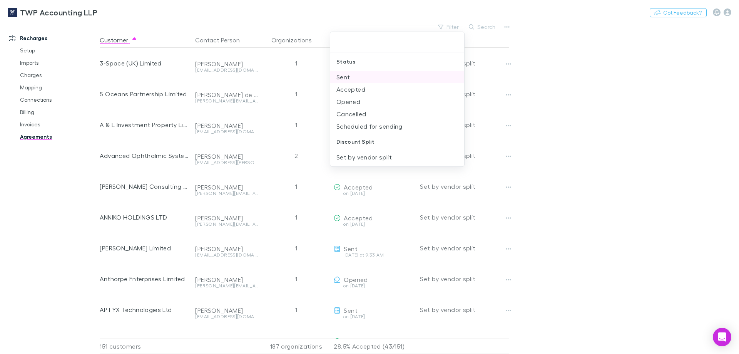
click at [346, 80] on li "Sent" at bounding box center [397, 77] width 134 height 12
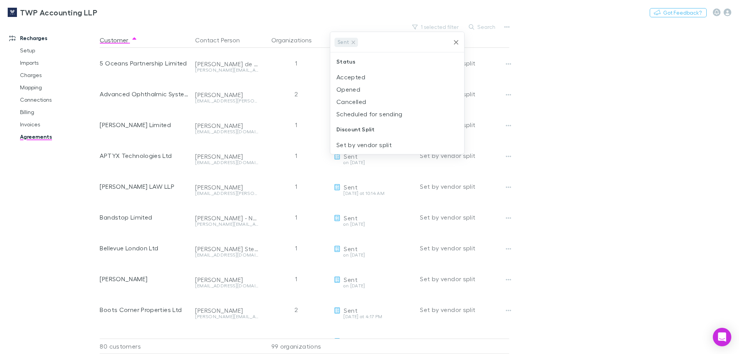
click at [653, 72] on div at bounding box center [369, 177] width 739 height 354
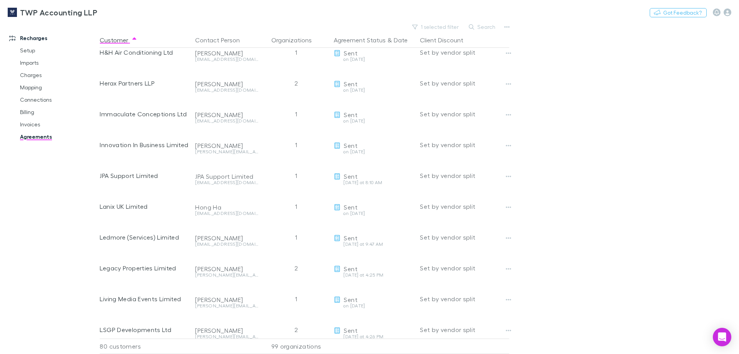
scroll to position [703, 0]
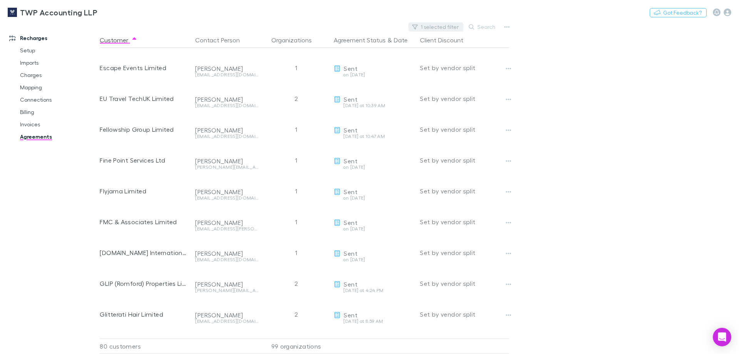
click at [439, 25] on button "1 selected filter" at bounding box center [435, 26] width 55 height 9
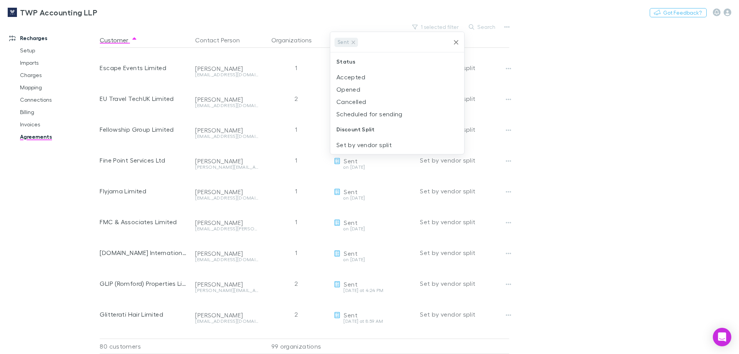
click at [459, 41] on icon "Clear" at bounding box center [456, 42] width 8 height 8
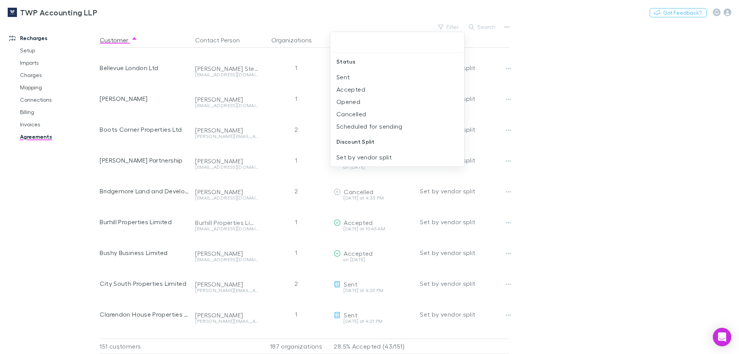
scroll to position [1565, 0]
click at [456, 40] on input "text" at bounding box center [397, 42] width 128 height 14
click at [568, 77] on div at bounding box center [369, 177] width 739 height 354
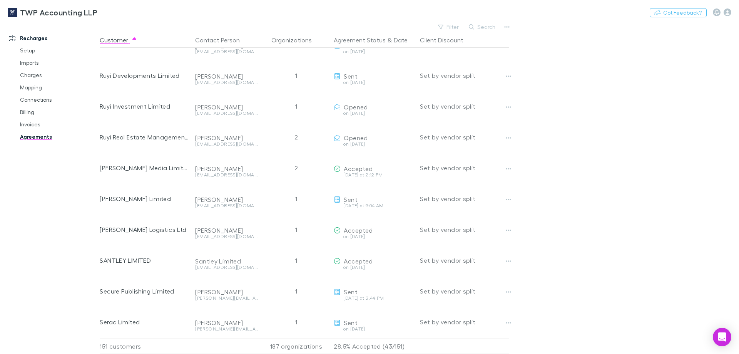
scroll to position [3563, 0]
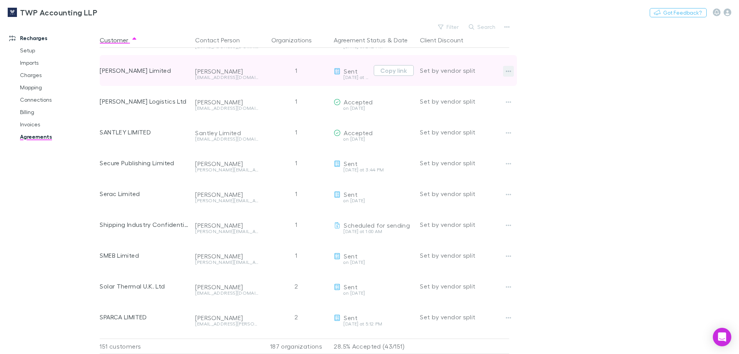
click at [507, 71] on icon "button" at bounding box center [508, 71] width 5 height 6
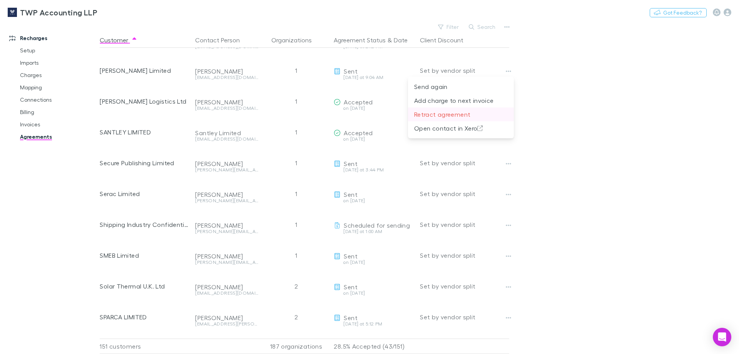
click at [422, 117] on p "Retract agreement" at bounding box center [460, 114] width 93 height 9
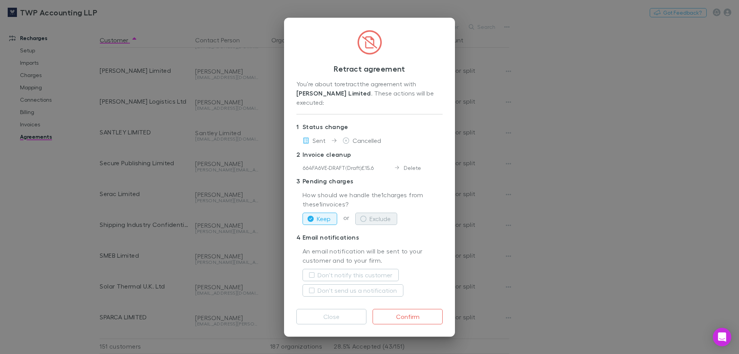
click at [389, 212] on button "Exclude" at bounding box center [376, 218] width 42 height 12
click at [414, 312] on button "Confirm" at bounding box center [407, 316] width 70 height 15
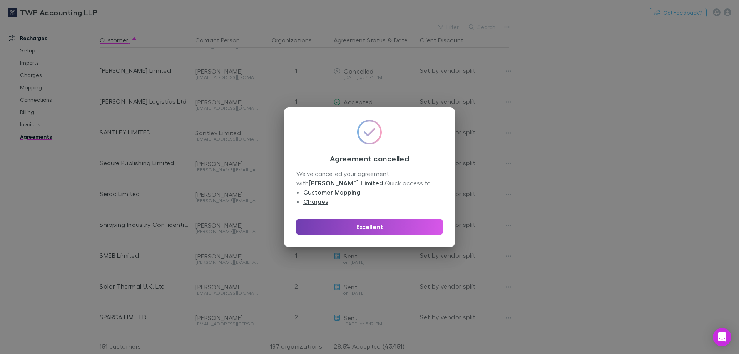
click at [379, 224] on button "Excellent" at bounding box center [369, 226] width 146 height 15
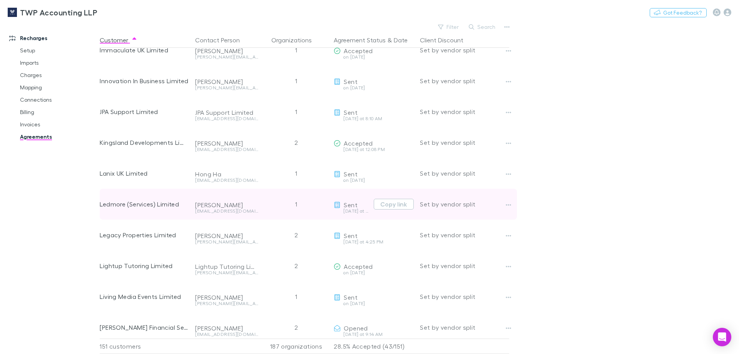
scroll to position [2632, 0]
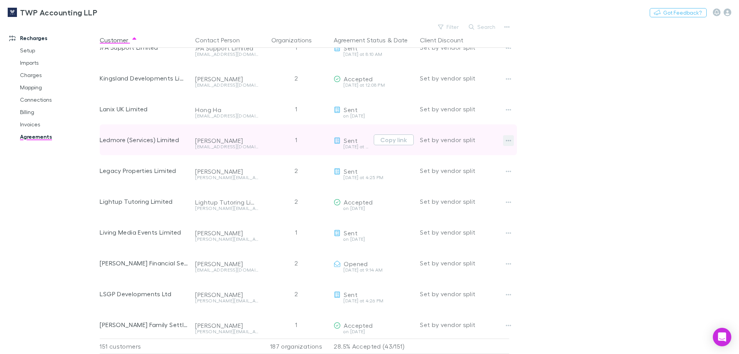
click at [511, 137] on button "button" at bounding box center [508, 140] width 11 height 11
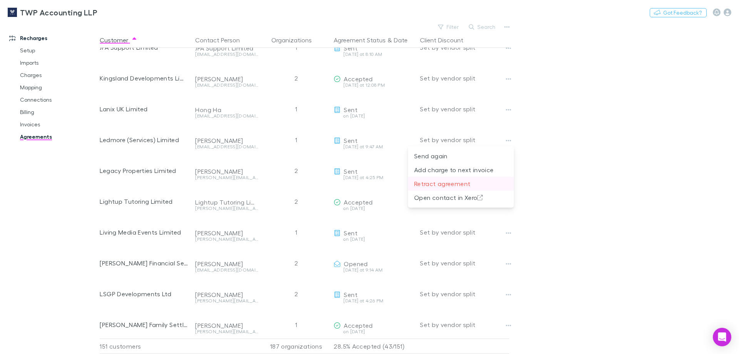
click at [429, 182] on p "Retract agreement" at bounding box center [460, 183] width 93 height 9
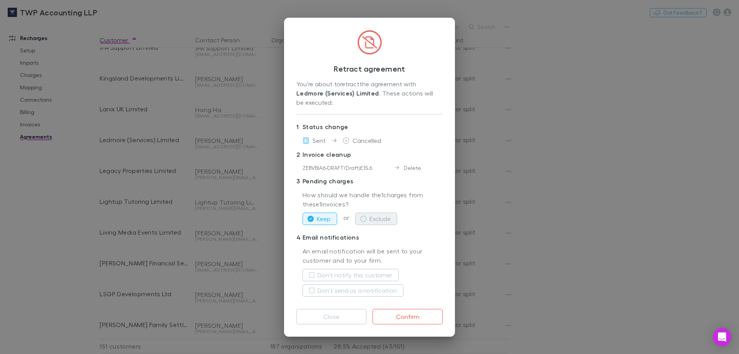
click at [382, 215] on button "Exclude" at bounding box center [376, 218] width 42 height 12
click at [400, 315] on button "Confirm" at bounding box center [407, 316] width 70 height 15
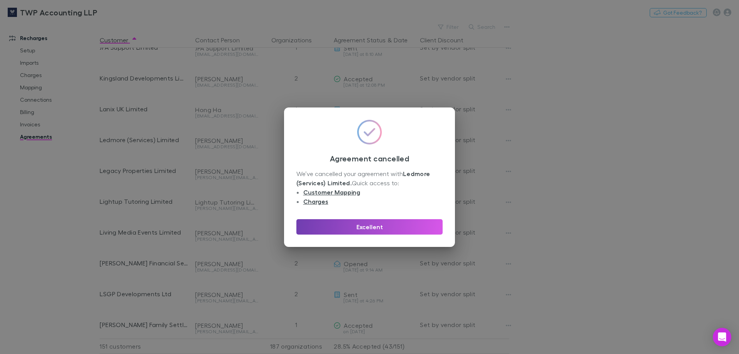
click at [390, 227] on button "Excellent" at bounding box center [369, 226] width 146 height 15
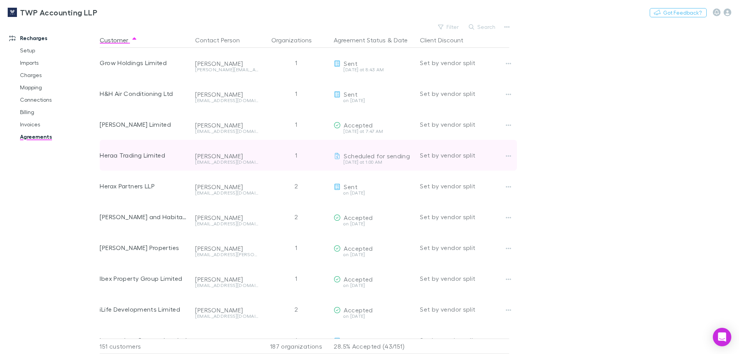
scroll to position [2055, 0]
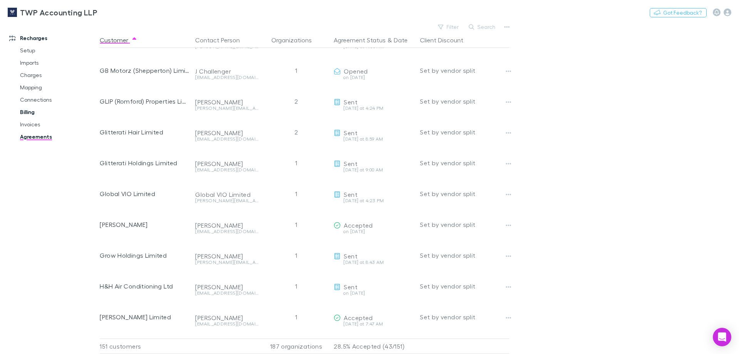
click at [28, 113] on link "Billing" at bounding box center [58, 112] width 92 height 12
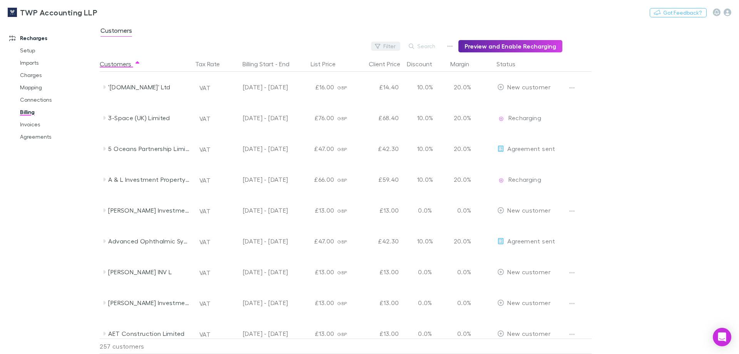
click at [392, 47] on button "Filter" at bounding box center [385, 46] width 29 height 9
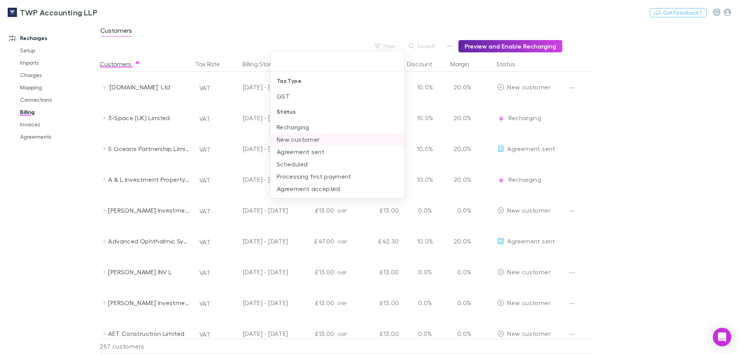
click at [289, 141] on li "New customer" at bounding box center [337, 139] width 134 height 12
click at [197, 33] on div at bounding box center [369, 177] width 739 height 354
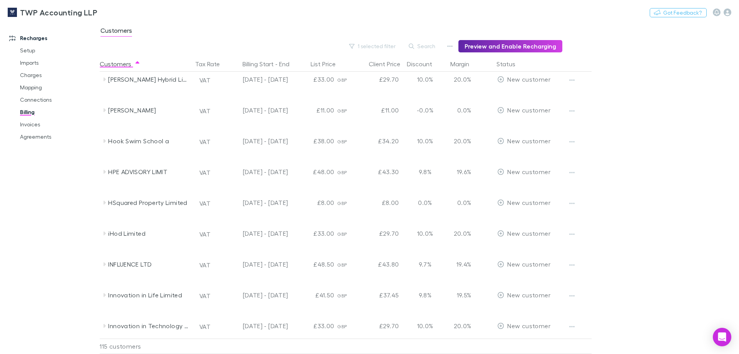
scroll to position [1080, 0]
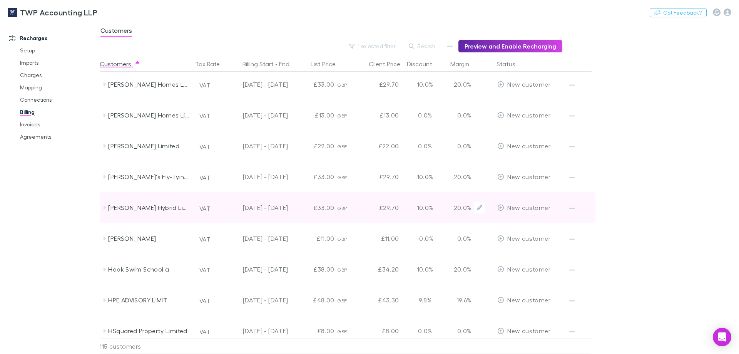
click at [151, 208] on div "[PERSON_NAME] Hybrid Limited" at bounding box center [149, 207] width 82 height 31
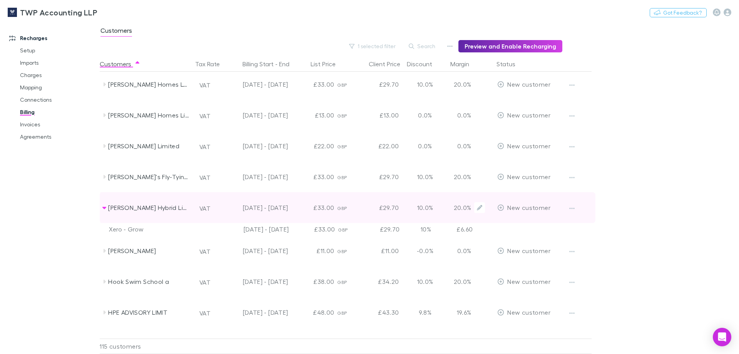
click at [151, 208] on div "[PERSON_NAME] Hybrid Limited" at bounding box center [149, 207] width 82 height 31
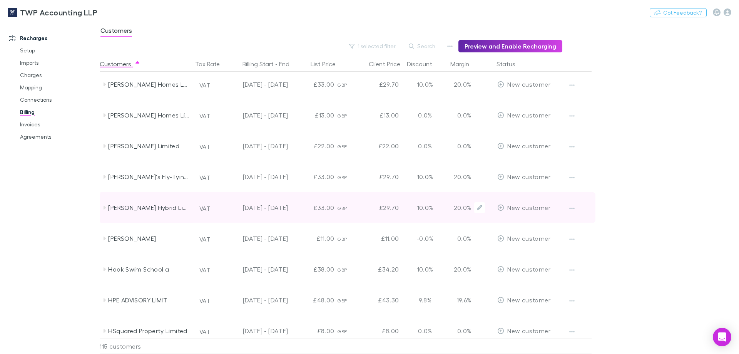
click at [151, 208] on div "[PERSON_NAME] Hybrid Limited" at bounding box center [149, 207] width 82 height 31
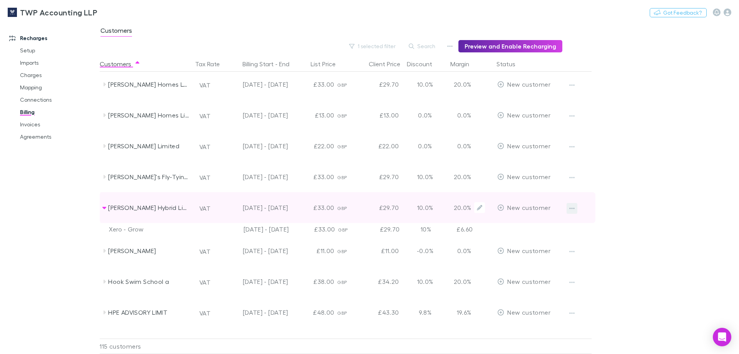
click at [575, 209] on button "button" at bounding box center [571, 208] width 11 height 11
click at [575, 209] on div at bounding box center [369, 177] width 739 height 354
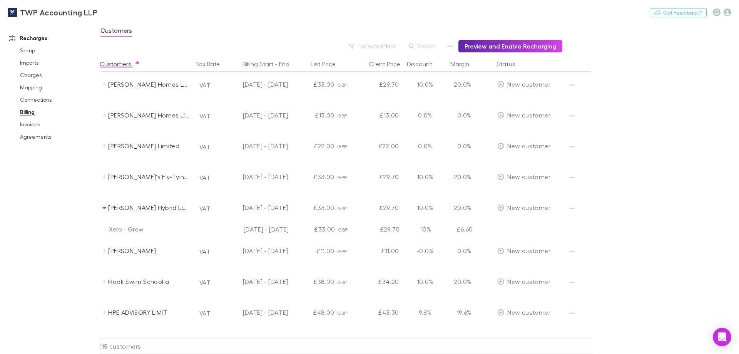
click at [131, 229] on div "Xero - Grow" at bounding box center [149, 229] width 80 height 12
click at [132, 229] on div "Xero - Grow" at bounding box center [149, 229] width 80 height 12
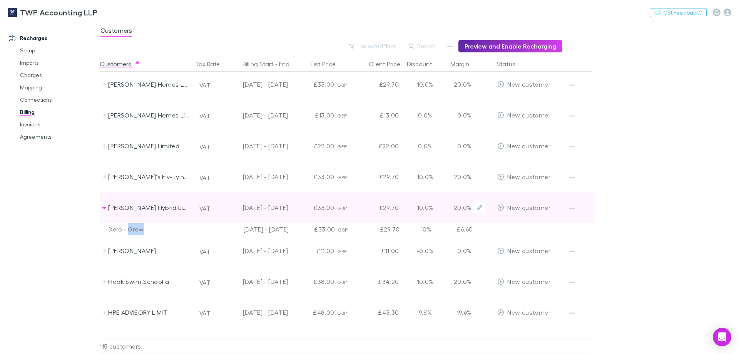
drag, startPoint x: 132, startPoint y: 229, endPoint x: 135, endPoint y: 210, distance: 18.8
click at [134, 208] on div "[PERSON_NAME] Hybrid Limited" at bounding box center [149, 207] width 82 height 31
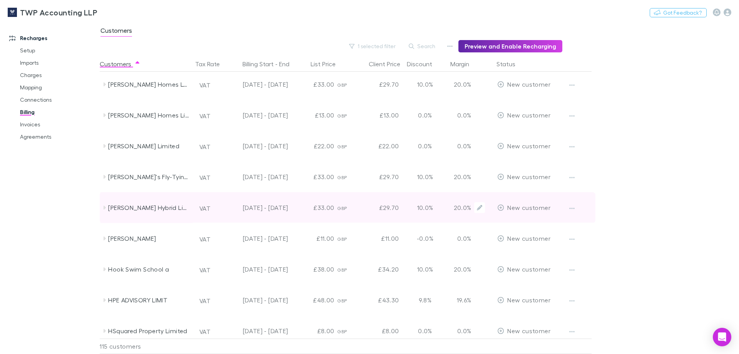
click at [134, 208] on div "[PERSON_NAME] Hybrid Limited" at bounding box center [149, 207] width 82 height 31
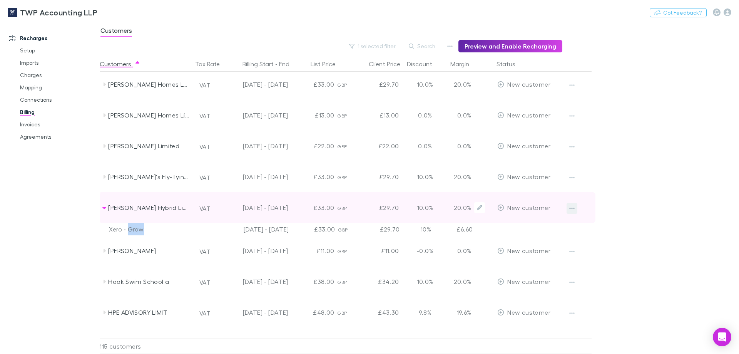
click at [572, 208] on icon "button" at bounding box center [571, 208] width 5 height 2
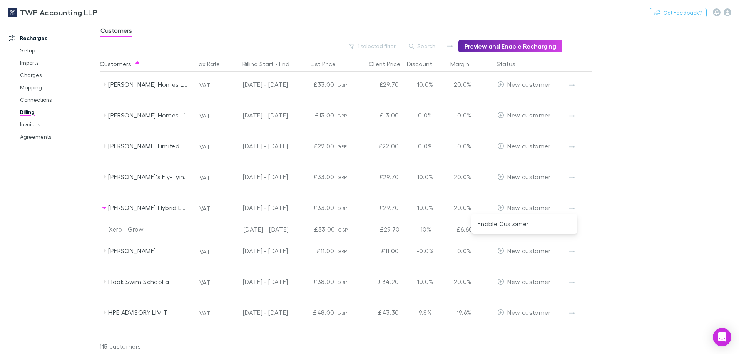
click at [32, 77] on div at bounding box center [369, 177] width 739 height 354
click at [32, 77] on link "Charges" at bounding box center [58, 75] width 92 height 12
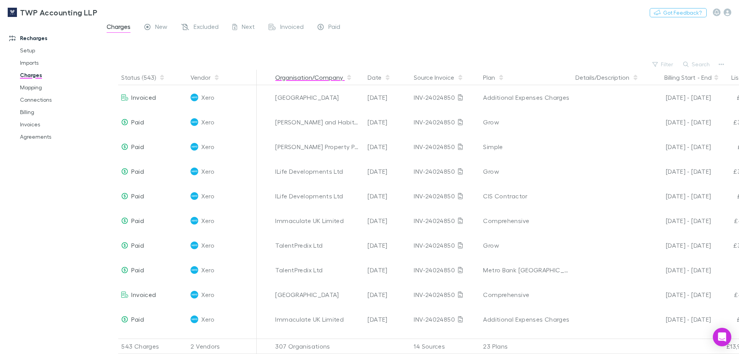
click at [304, 77] on button "Organisation/Company" at bounding box center [313, 77] width 77 height 15
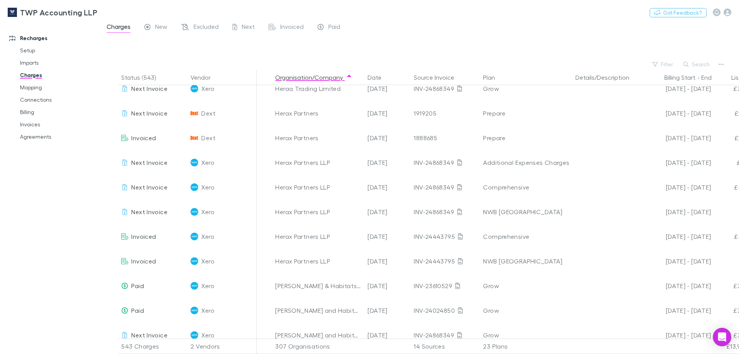
scroll to position [4988, 0]
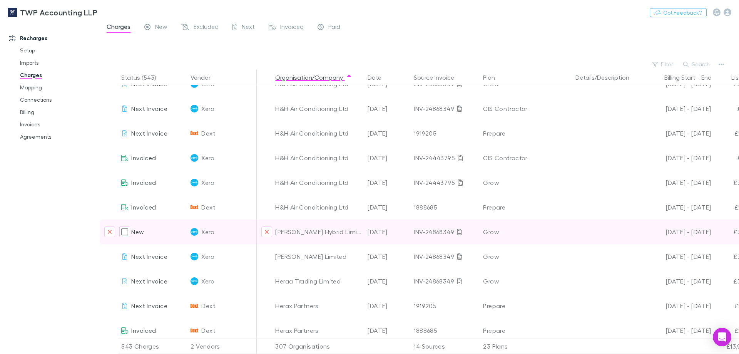
click at [314, 234] on div "[PERSON_NAME] Hybrid Limited" at bounding box center [318, 231] width 86 height 25
click at [337, 230] on div "[PERSON_NAME] Hybrid Limited" at bounding box center [318, 231] width 86 height 25
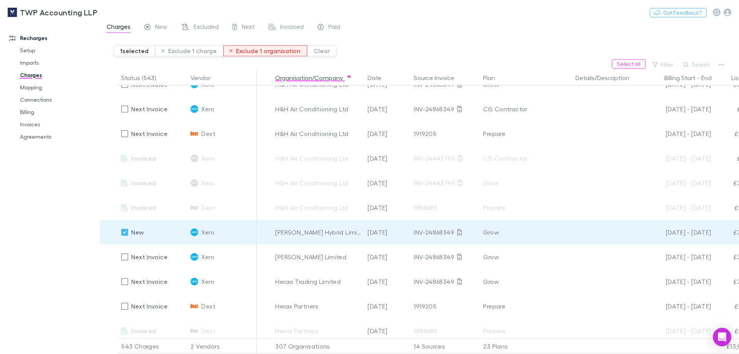
click at [270, 51] on button "Exclude 1 organisation" at bounding box center [265, 50] width 84 height 11
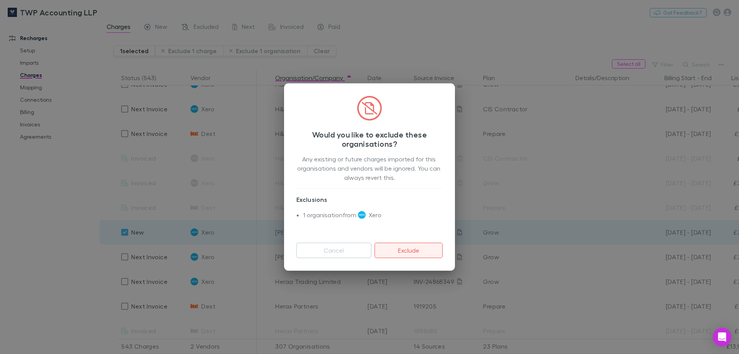
click at [429, 247] on button "Exclude" at bounding box center [408, 249] width 68 height 15
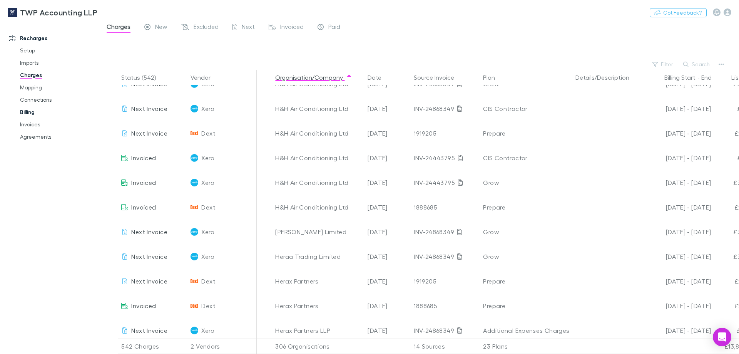
click at [28, 111] on link "Billing" at bounding box center [58, 112] width 92 height 12
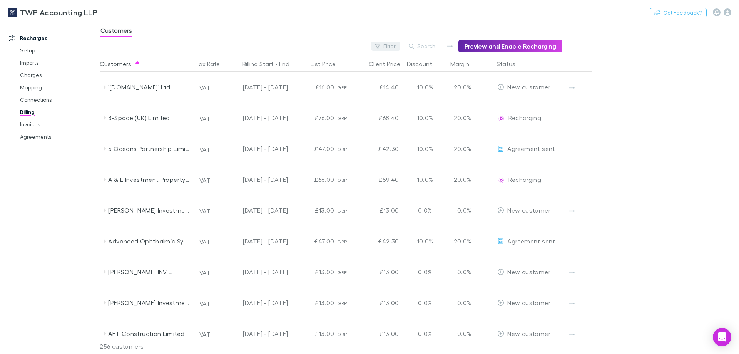
click at [388, 47] on button "Filter" at bounding box center [385, 46] width 29 height 9
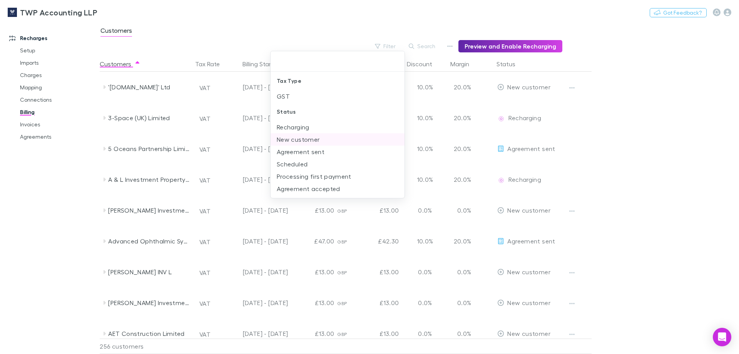
click at [297, 140] on li "New customer" at bounding box center [337, 139] width 134 height 12
click at [21, 218] on div at bounding box center [369, 177] width 739 height 354
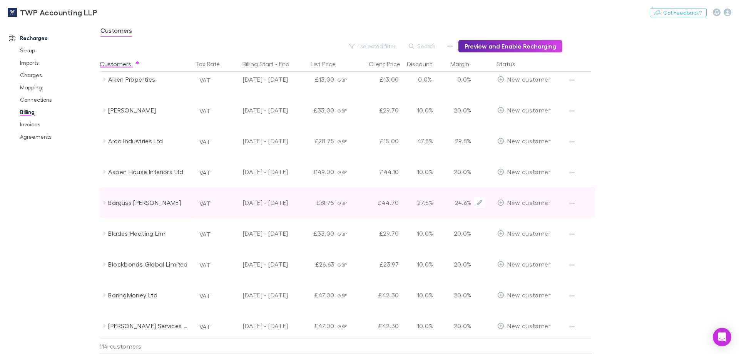
scroll to position [321, 0]
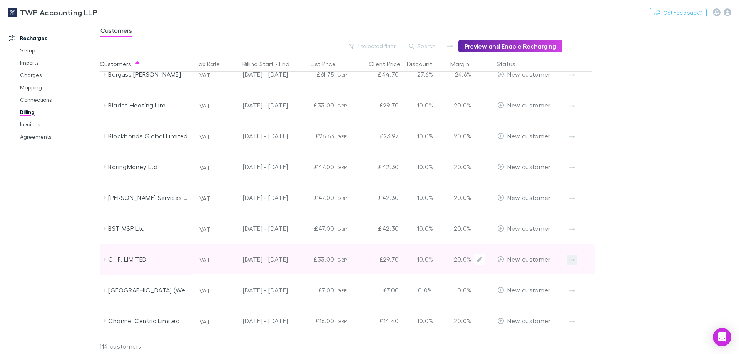
click at [573, 258] on icon "button" at bounding box center [571, 260] width 5 height 6
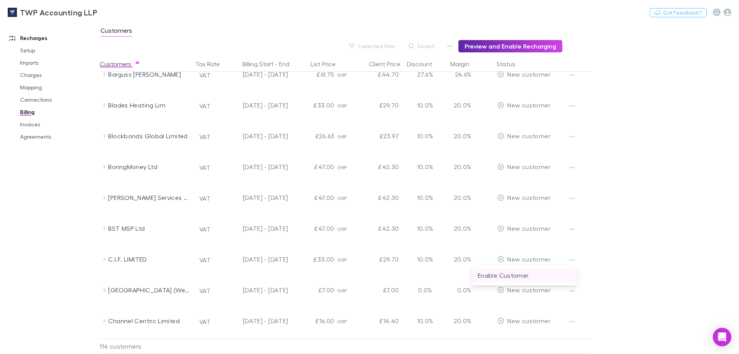
click at [517, 275] on p "Enable Customer" at bounding box center [523, 274] width 93 height 9
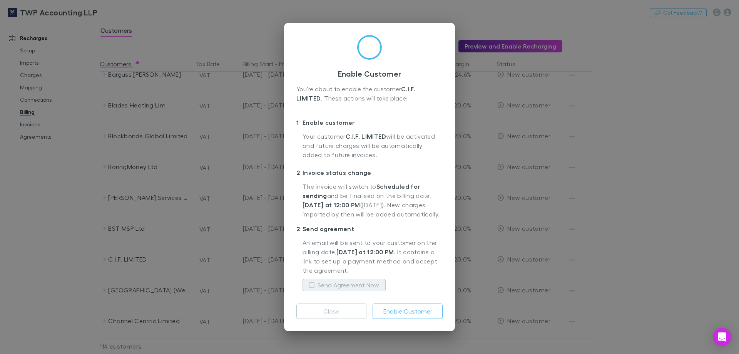
click at [315, 287] on button "Send Agreement Now" at bounding box center [343, 285] width 83 height 12
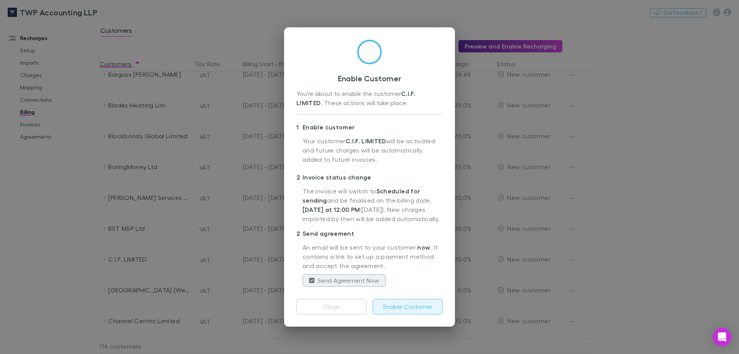
click at [399, 305] on button "Enable Customer" at bounding box center [407, 306] width 70 height 15
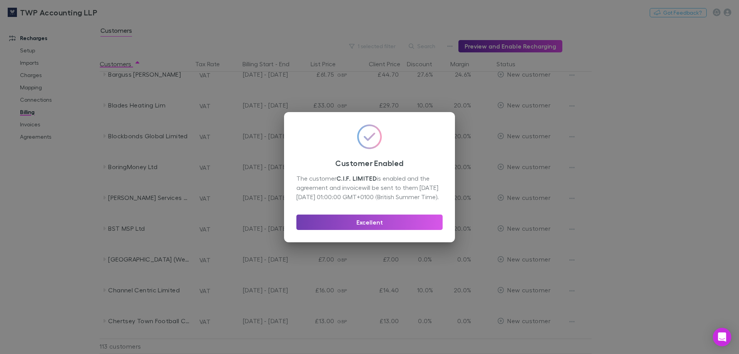
click at [373, 227] on button "Excellent" at bounding box center [369, 221] width 146 height 15
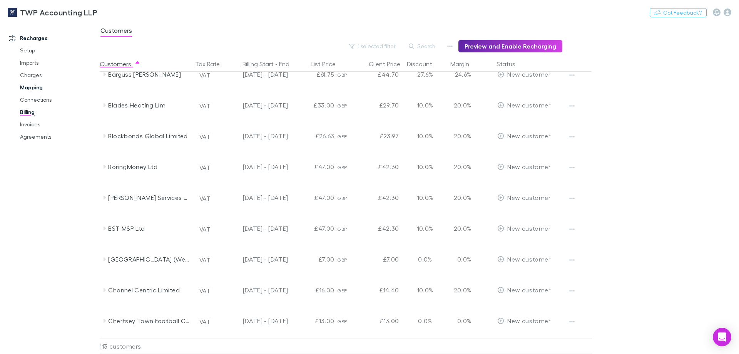
click at [33, 84] on link "Mapping" at bounding box center [58, 87] width 92 height 12
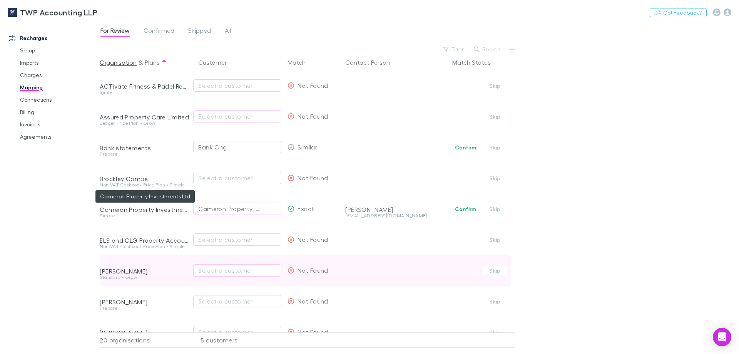
scroll to position [64, 0]
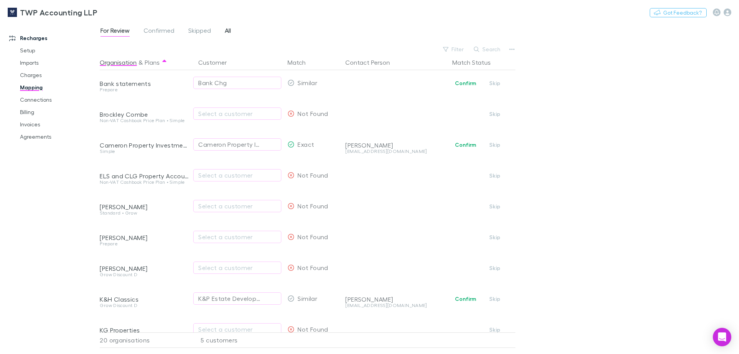
click at [225, 33] on span "All" at bounding box center [228, 32] width 6 height 10
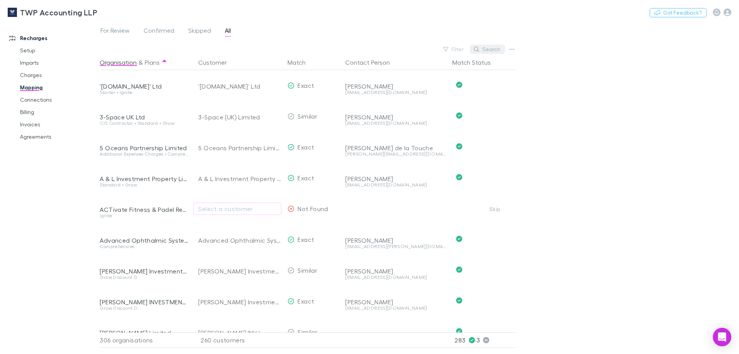
click at [499, 48] on button "Search" at bounding box center [487, 49] width 35 height 9
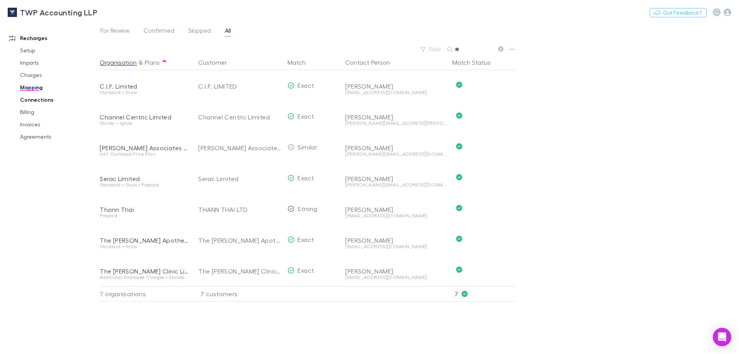
type input "**"
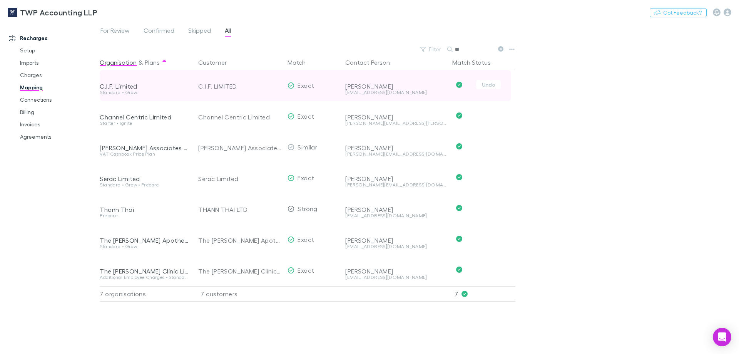
click at [272, 88] on div "C.I.F. LIMITED" at bounding box center [239, 86] width 83 height 31
click at [300, 87] on span "Exact" at bounding box center [305, 85] width 17 height 7
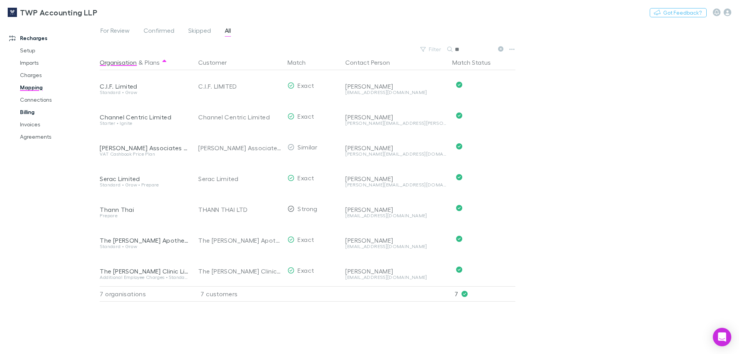
click at [31, 113] on link "Billing" at bounding box center [58, 112] width 92 height 12
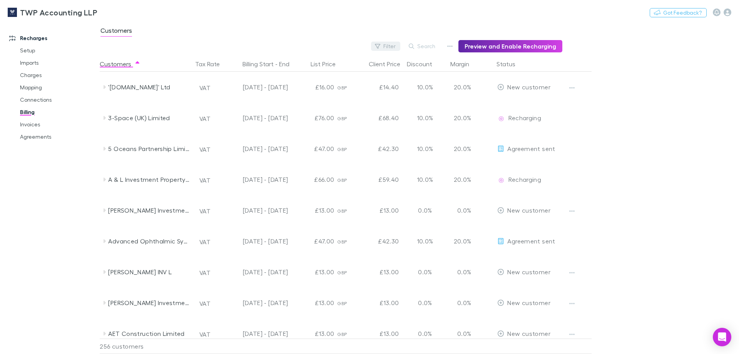
click at [394, 42] on button "Filter" at bounding box center [385, 46] width 29 height 9
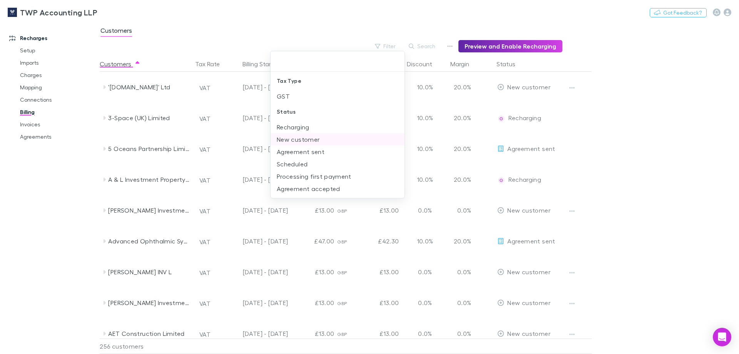
click at [298, 141] on li "New customer" at bounding box center [337, 139] width 134 height 12
click at [80, 198] on div at bounding box center [369, 177] width 739 height 354
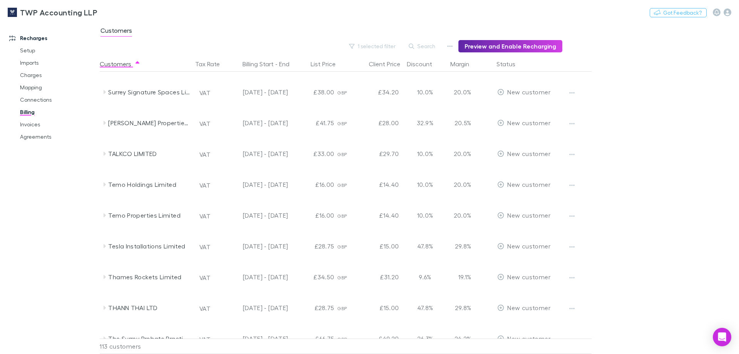
scroll to position [3212, 0]
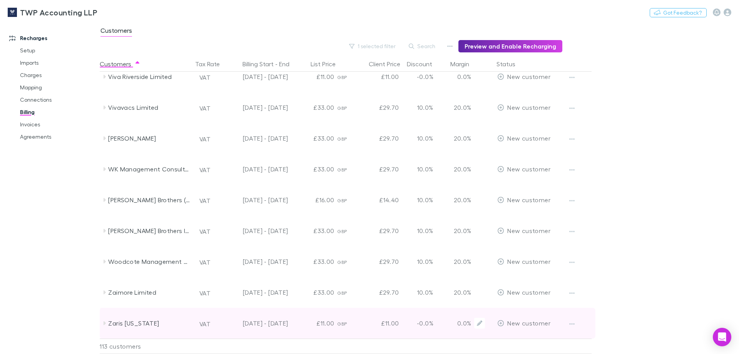
click at [131, 323] on div "Zaris Georgia" at bounding box center [149, 322] width 82 height 31
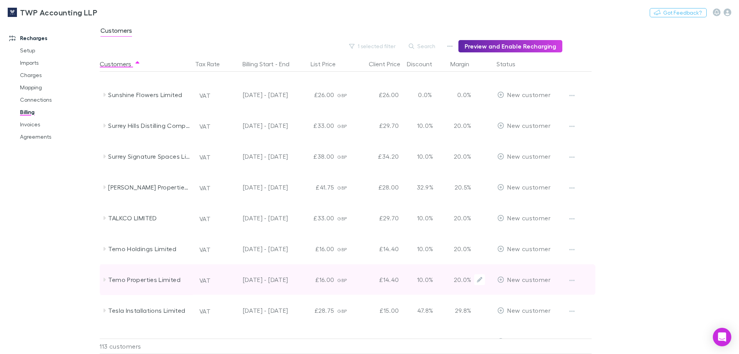
scroll to position [2699, 0]
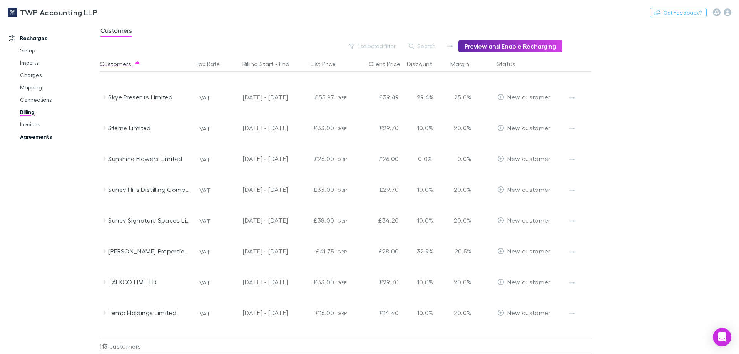
click at [33, 135] on link "Agreements" at bounding box center [58, 136] width 92 height 12
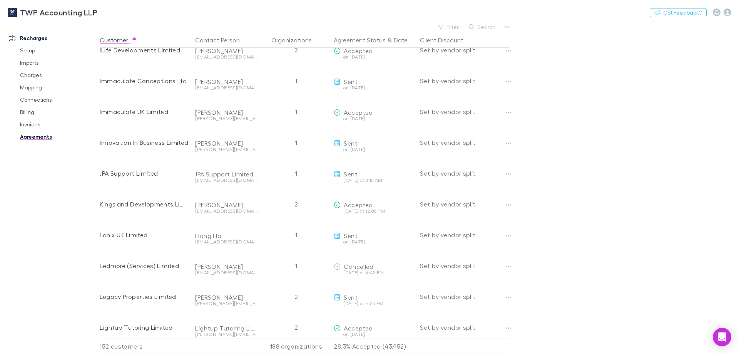
scroll to position [2666, 0]
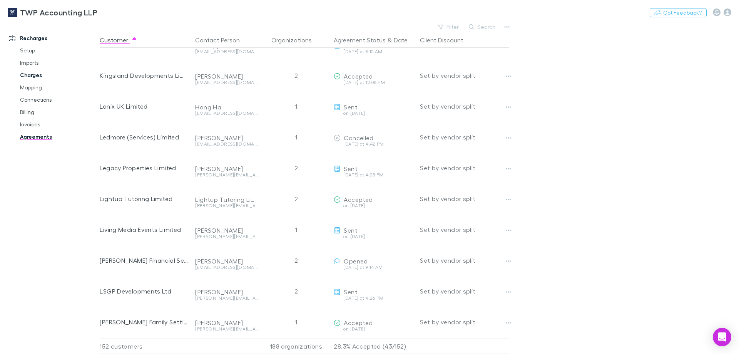
click at [35, 77] on link "Charges" at bounding box center [58, 75] width 92 height 12
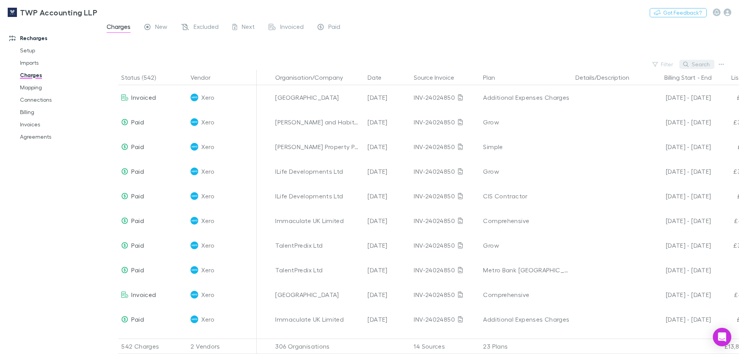
click at [696, 64] on button "Search" at bounding box center [696, 64] width 35 height 9
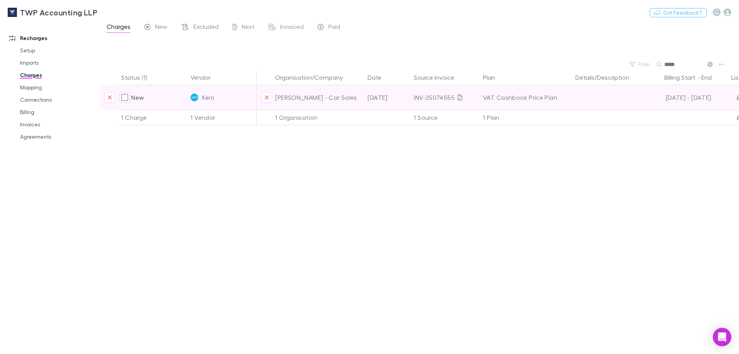
click at [154, 98] on div "New" at bounding box center [152, 97] width 69 height 25
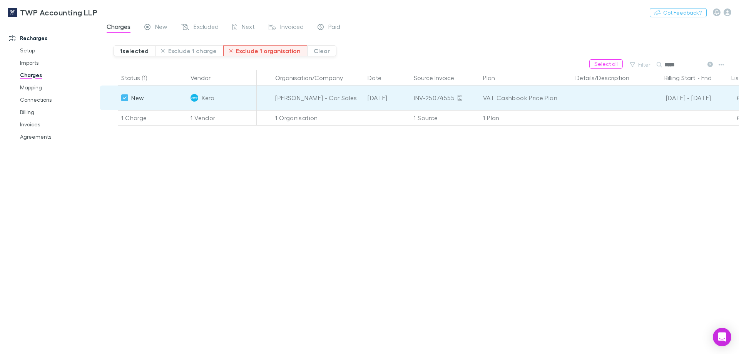
click at [273, 51] on button "Exclude 1 organisation" at bounding box center [265, 50] width 84 height 11
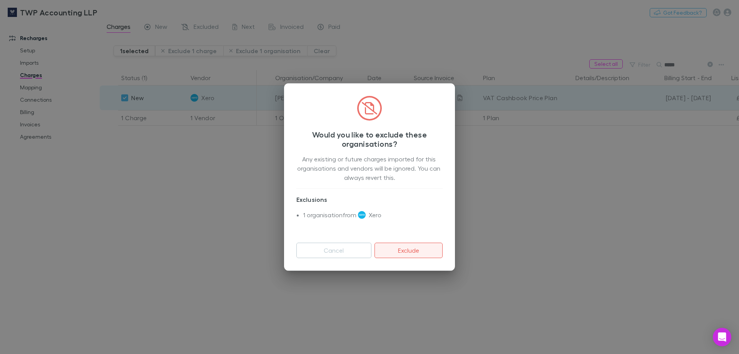
click at [406, 252] on button "Exclude" at bounding box center [408, 249] width 68 height 15
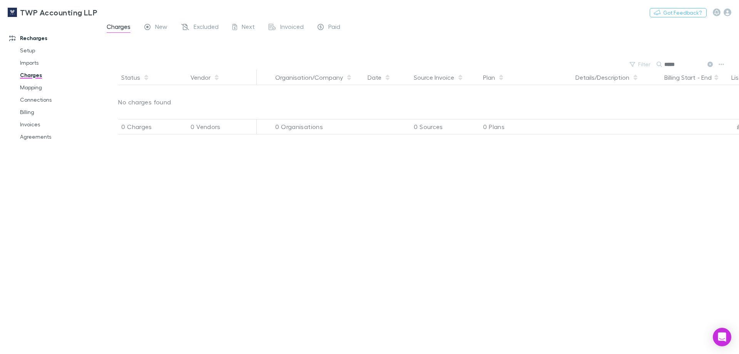
drag, startPoint x: 675, startPoint y: 65, endPoint x: 649, endPoint y: 70, distance: 26.7
click at [649, 70] on main "Charges New Excluded Next Invoiced Paid Filter Search ***** Status Vendor Organ…" at bounding box center [419, 188] width 639 height 332
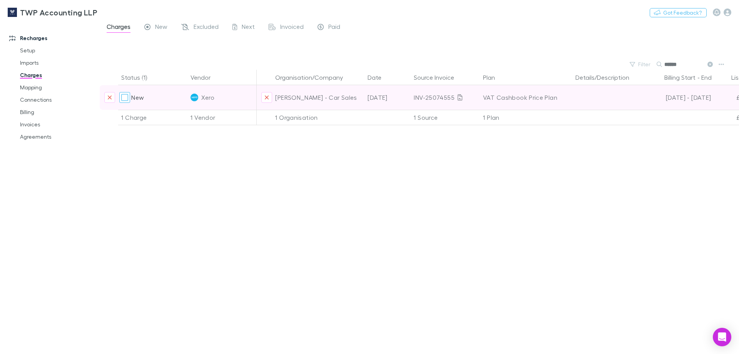
type input "******"
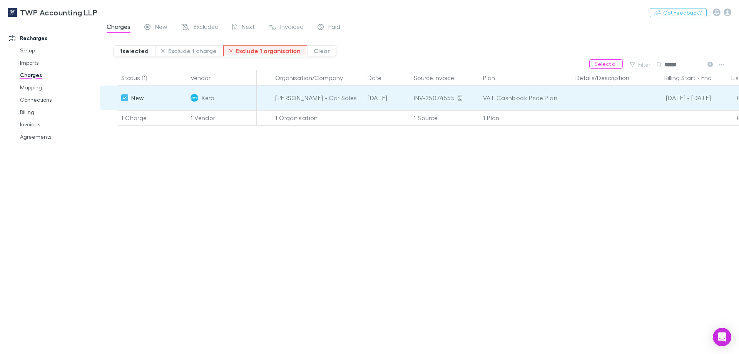
click at [267, 48] on button "Exclude 1 organisation" at bounding box center [265, 50] width 84 height 11
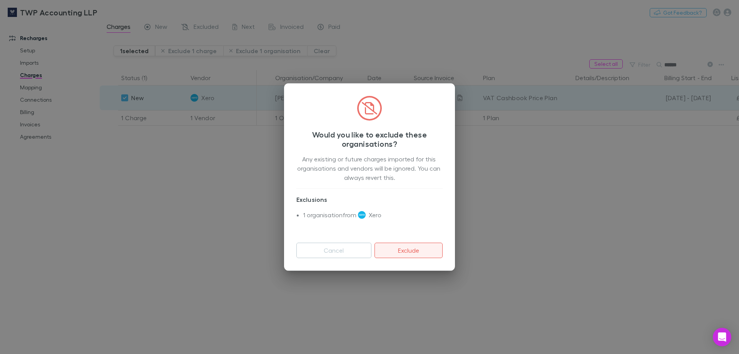
click at [411, 251] on button "Exclude" at bounding box center [408, 249] width 68 height 15
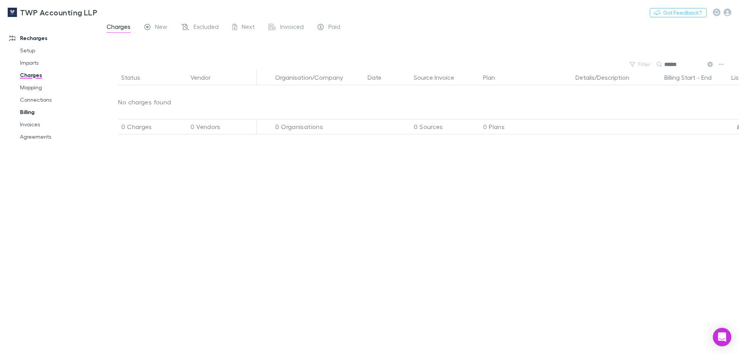
click at [27, 113] on link "Billing" at bounding box center [58, 112] width 92 height 12
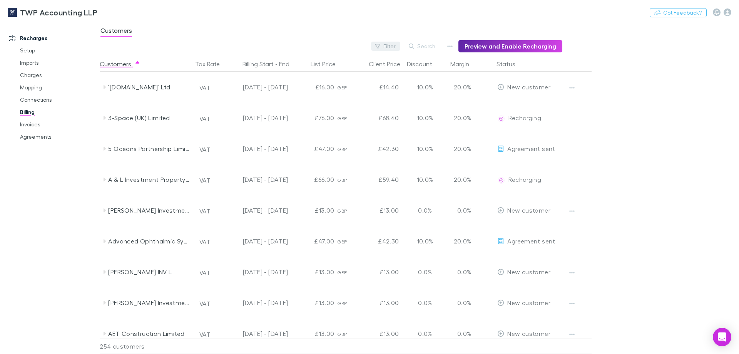
click at [392, 47] on button "Filter" at bounding box center [385, 46] width 29 height 9
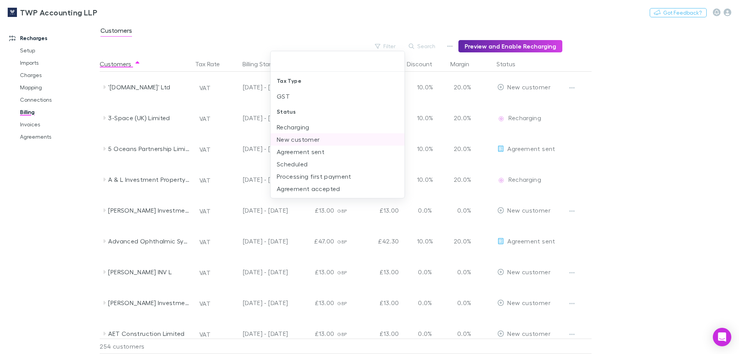
click at [300, 138] on li "New customer" at bounding box center [337, 139] width 134 height 12
click at [46, 226] on div at bounding box center [369, 177] width 739 height 354
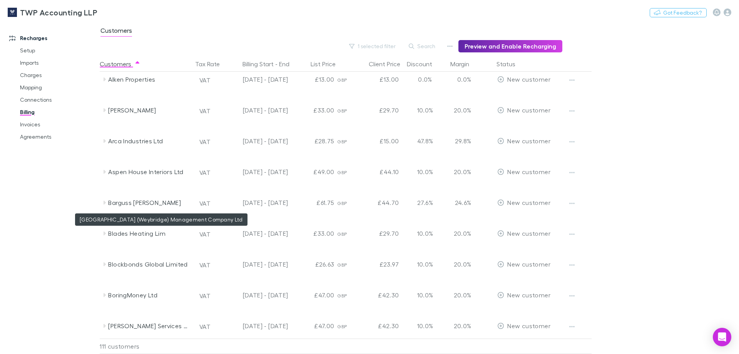
scroll to position [385, 0]
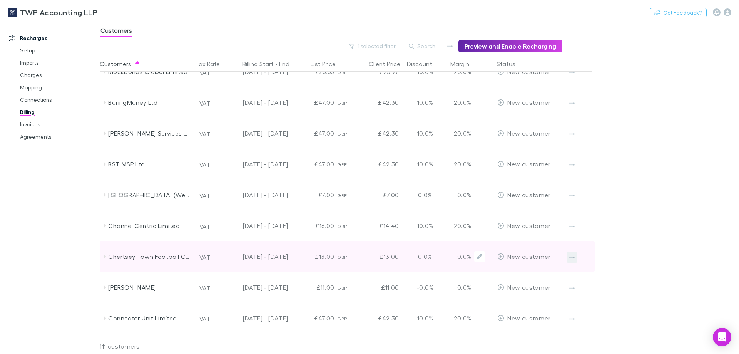
click at [570, 257] on icon "button" at bounding box center [571, 257] width 5 height 6
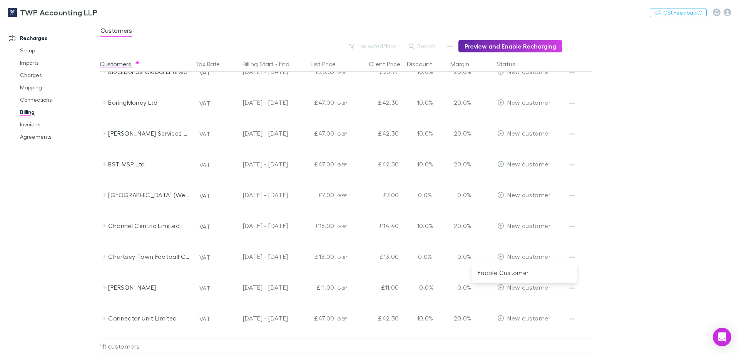
click at [75, 239] on div at bounding box center [369, 177] width 739 height 354
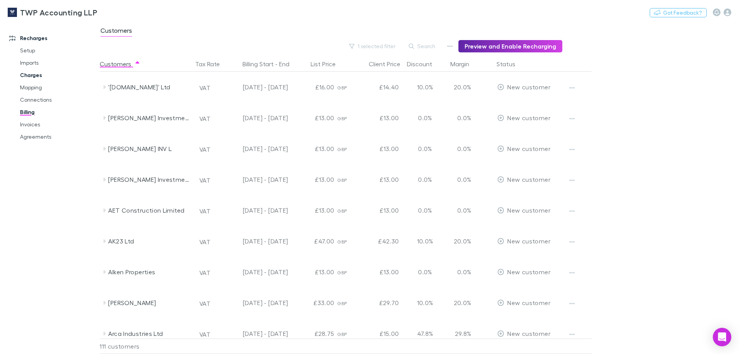
click at [36, 77] on link "Charges" at bounding box center [58, 75] width 92 height 12
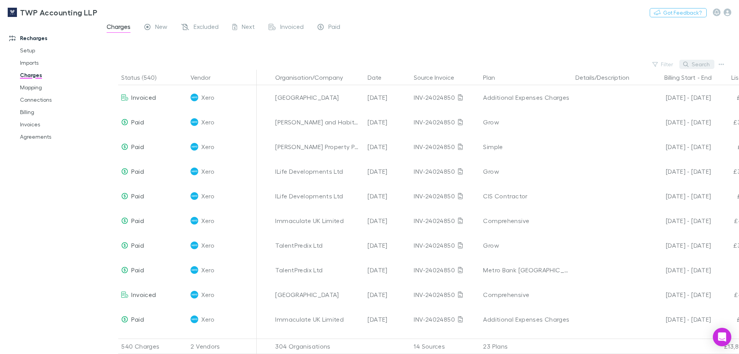
click at [697, 64] on button "Search" at bounding box center [696, 64] width 35 height 9
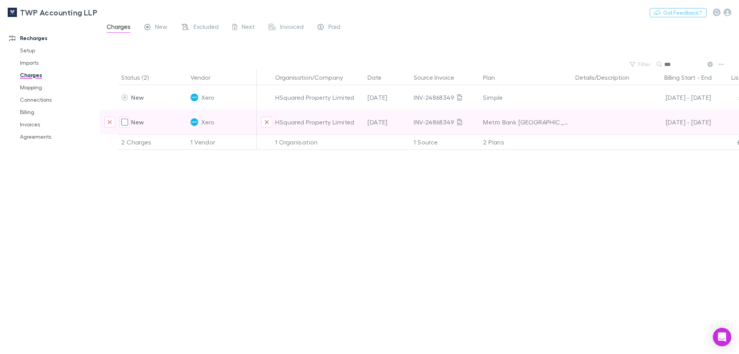
type input "***"
click at [324, 124] on div "HSquared Property Limited" at bounding box center [318, 122] width 86 height 25
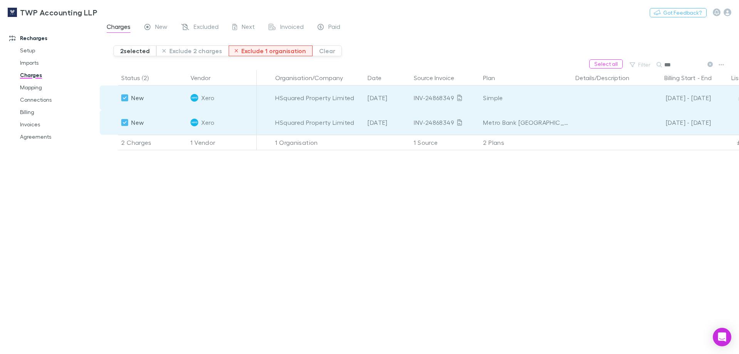
click at [264, 53] on button "Exclude 1 organisation" at bounding box center [271, 50] width 84 height 11
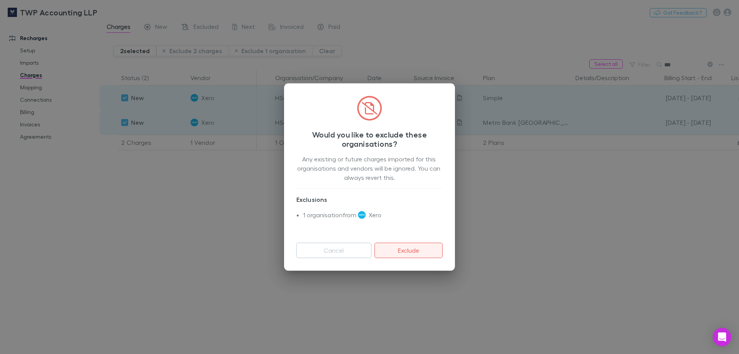
click at [417, 255] on button "Exclude" at bounding box center [408, 249] width 68 height 15
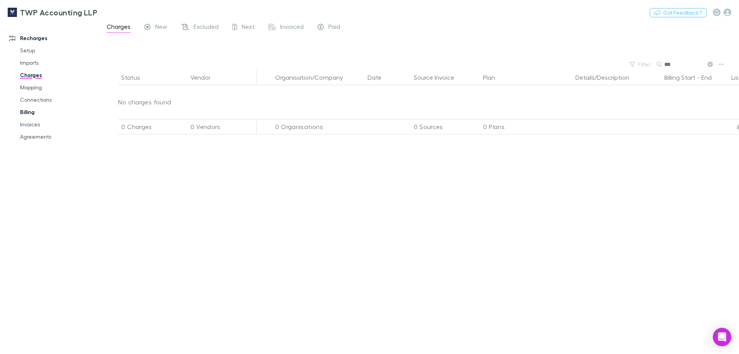
click at [26, 115] on link "Billing" at bounding box center [58, 112] width 92 height 12
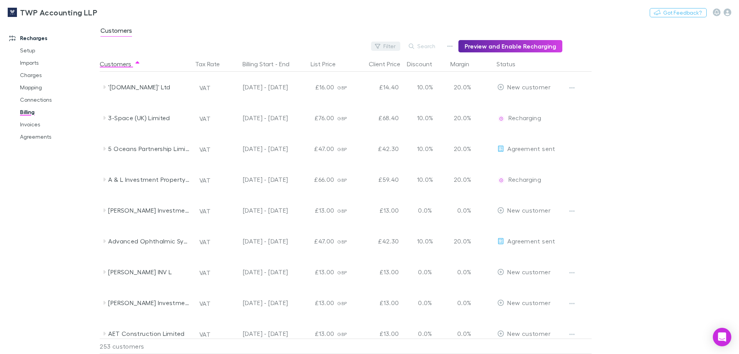
click at [396, 47] on button "Filter" at bounding box center [385, 46] width 29 height 9
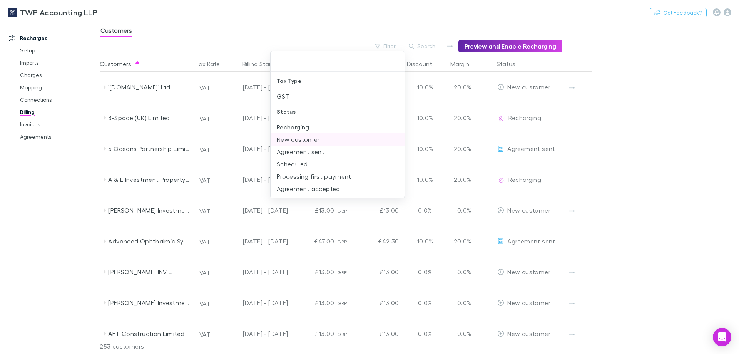
click at [290, 137] on li "New customer" at bounding box center [337, 139] width 134 height 12
click at [309, 21] on div at bounding box center [369, 177] width 739 height 354
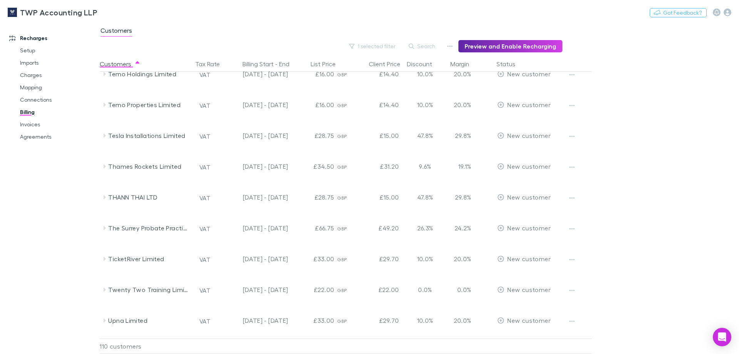
scroll to position [3119, 0]
